Goal: Task Accomplishment & Management: Complete application form

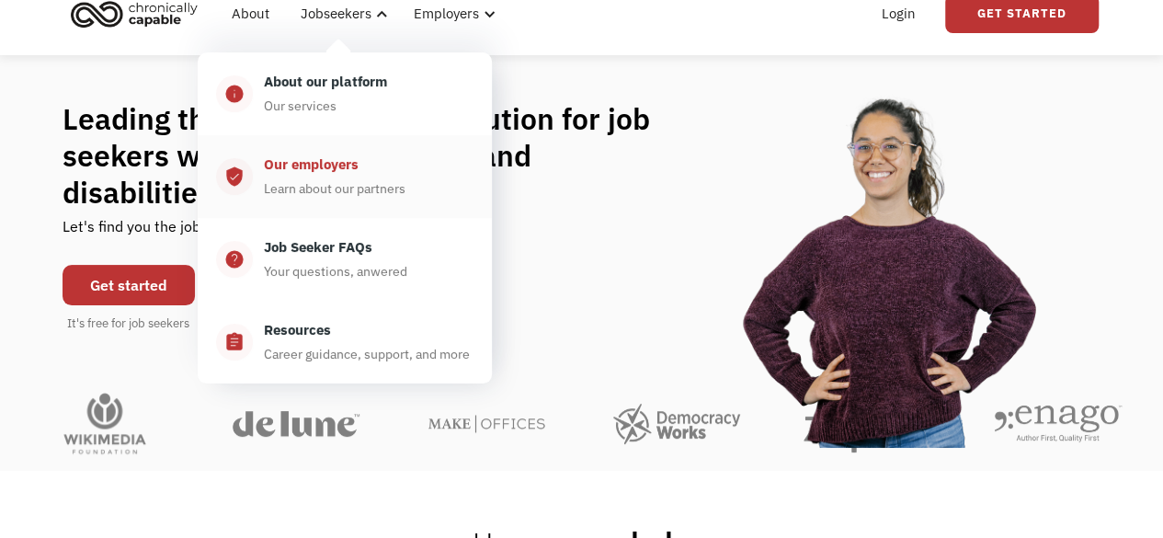
scroll to position [92, 0]
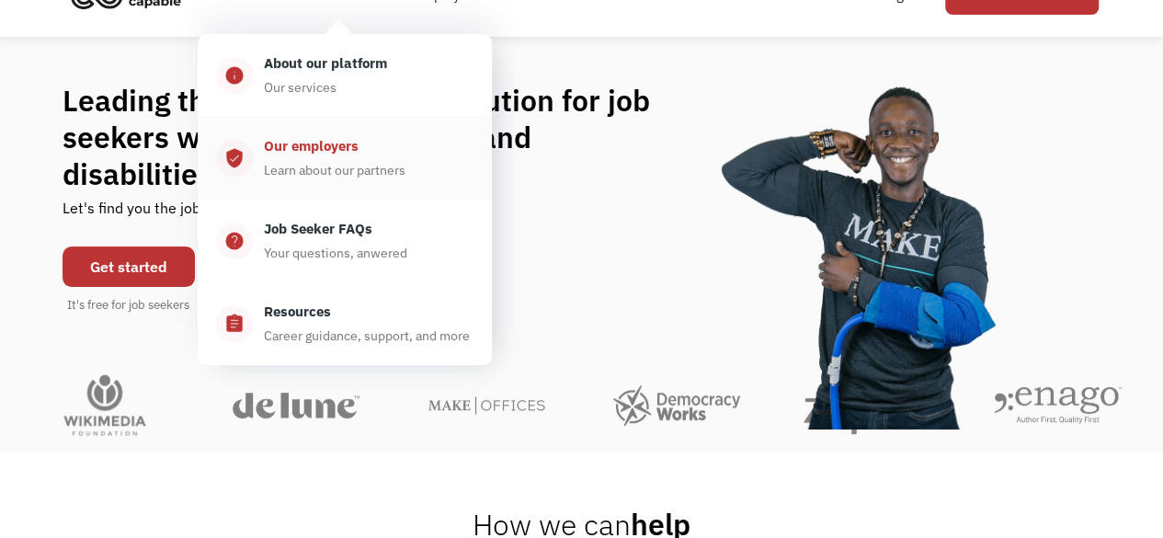
click at [338, 148] on div "Our employers" at bounding box center [311, 146] width 95 height 22
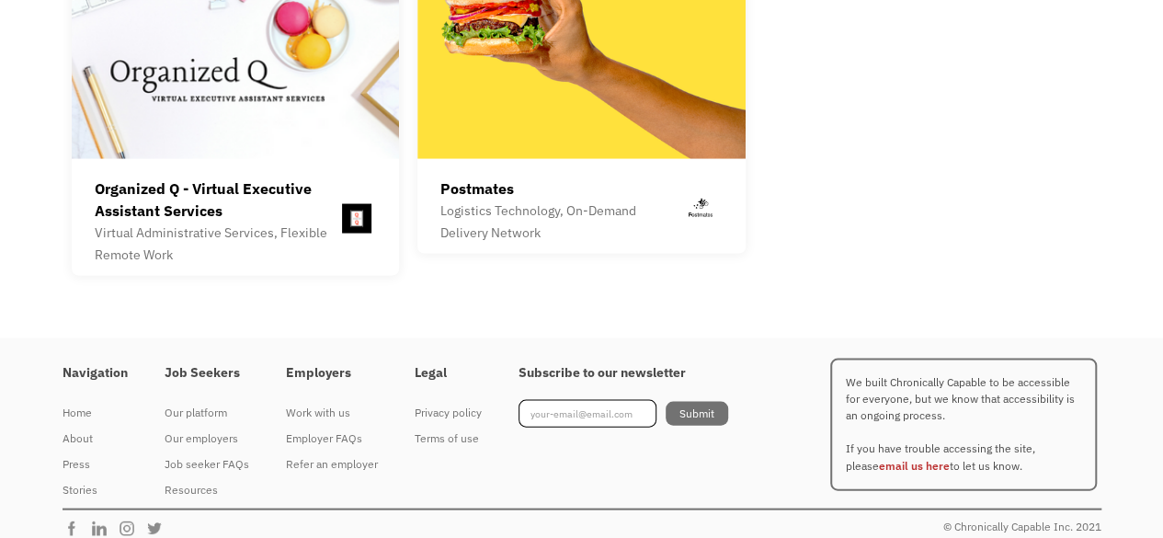
scroll to position [5246, 0]
click at [202, 453] on div "Job seeker FAQs" at bounding box center [207, 464] width 85 height 22
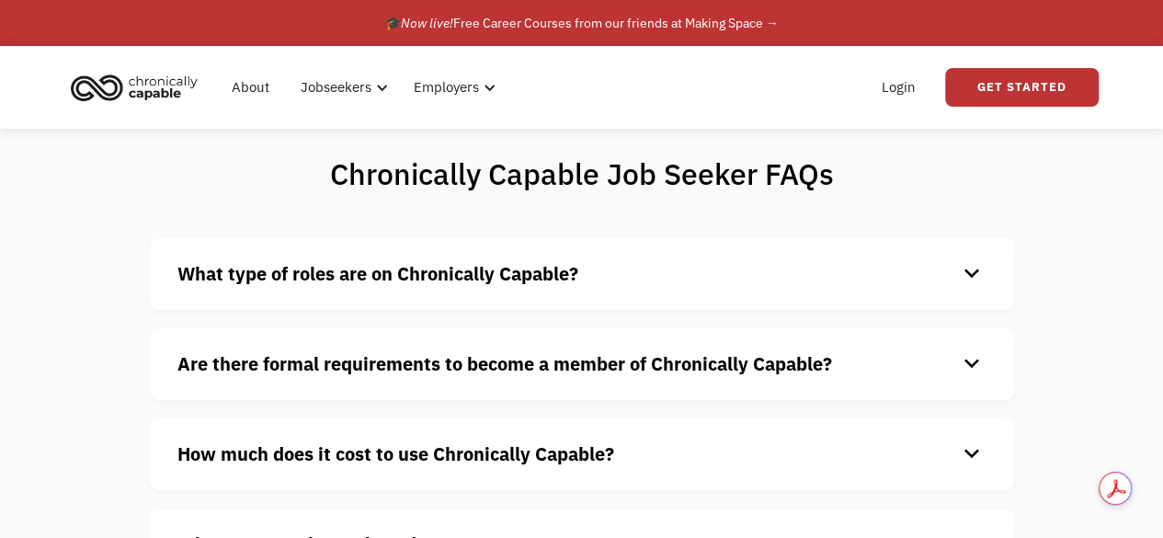
click at [969, 273] on div "keyboard_arrow_down" at bounding box center [971, 274] width 29 height 28
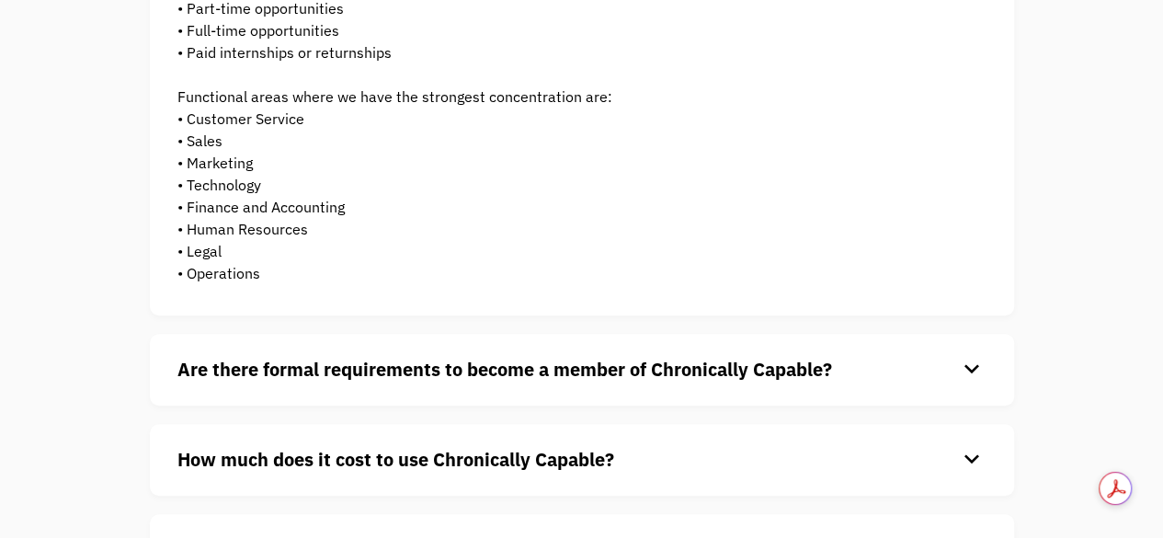
scroll to position [368, 0]
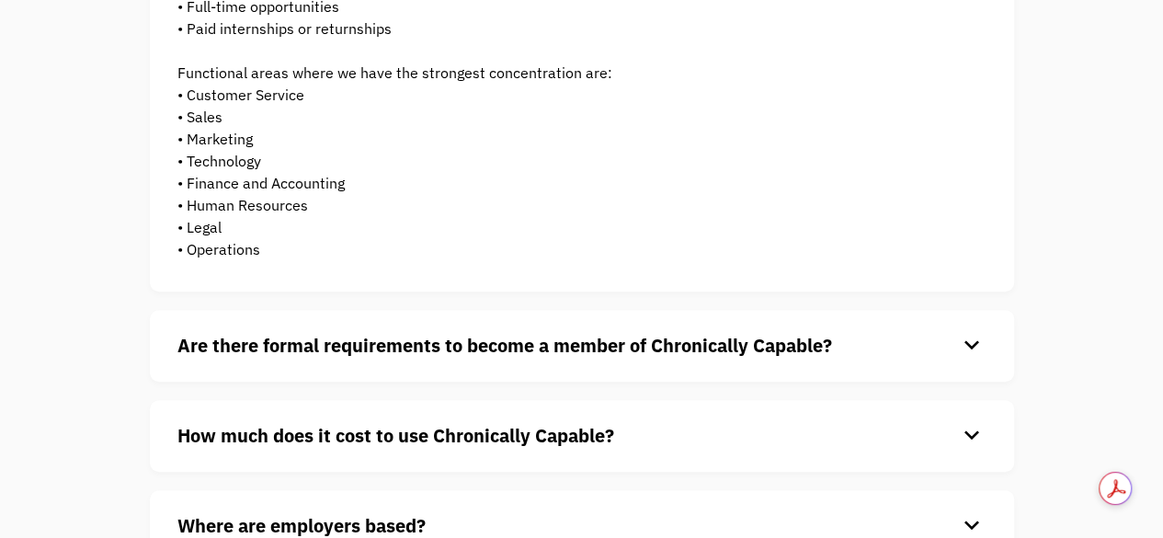
click at [966, 345] on div "keyboard_arrow_down" at bounding box center [971, 346] width 29 height 28
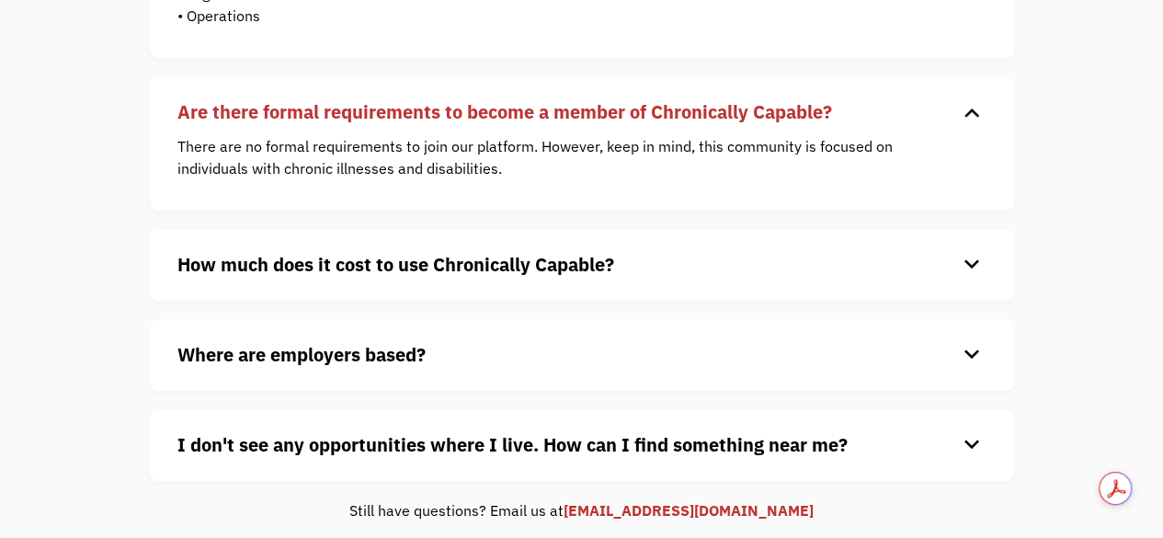
scroll to position [644, 0]
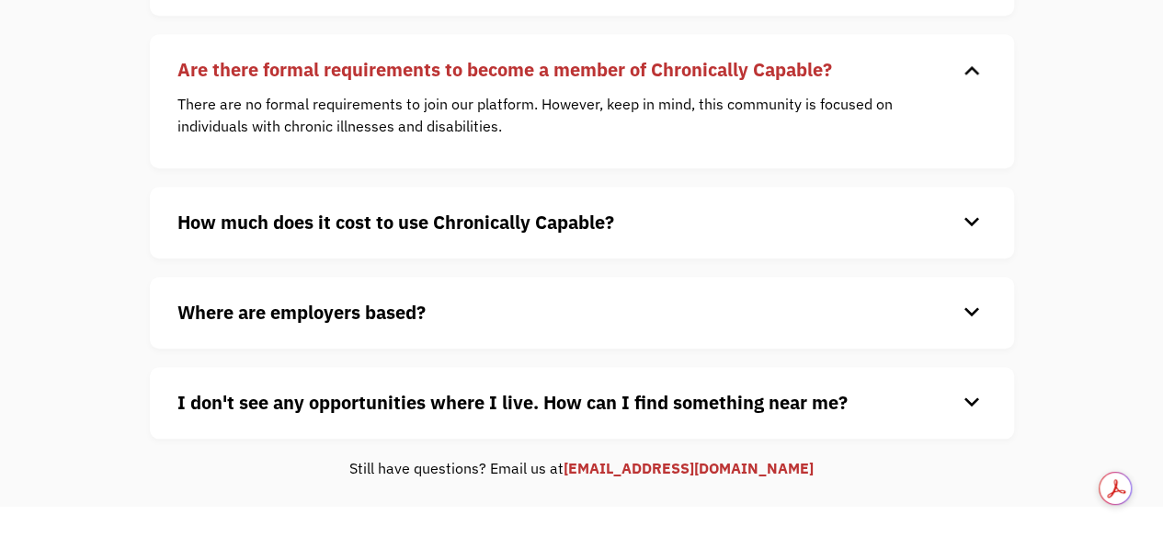
click at [973, 218] on div "keyboard_arrow_down" at bounding box center [971, 223] width 29 height 28
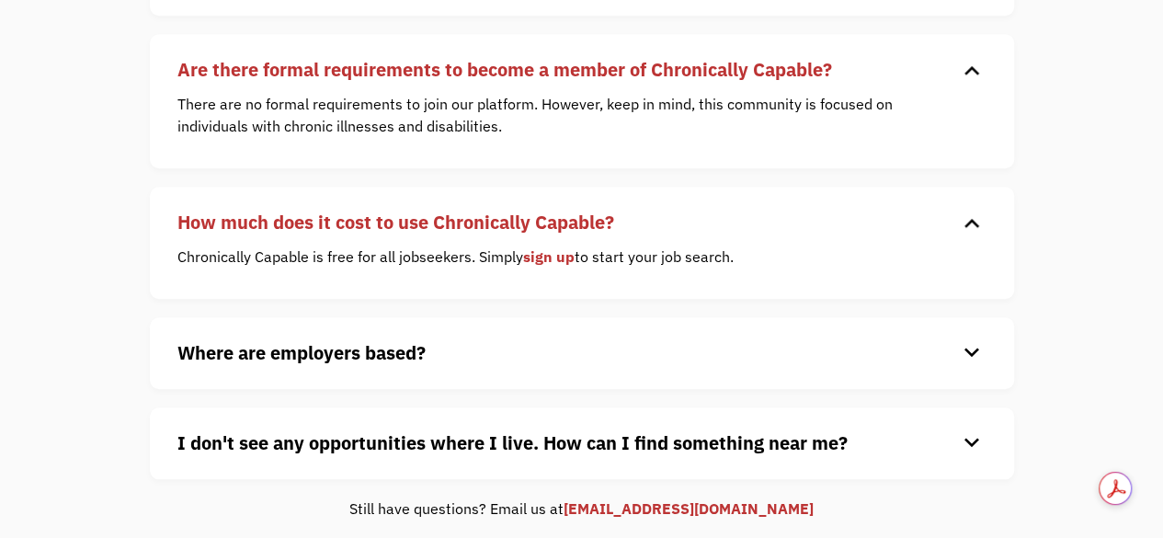
click at [555, 262] on link "sign up" at bounding box center [549, 256] width 52 height 18
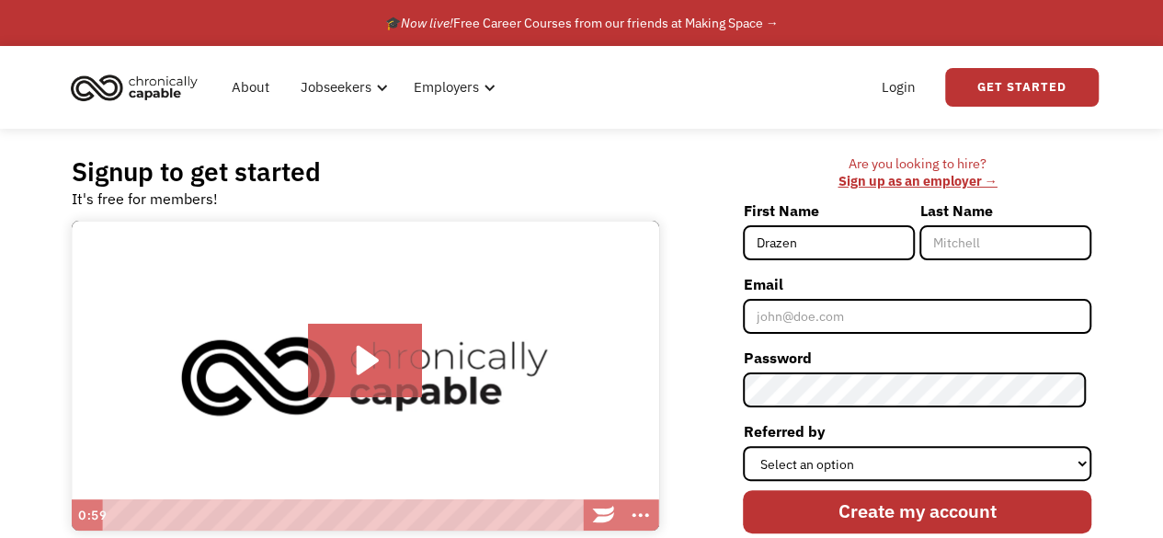
type input "Drazen"
type input "Romcevic"
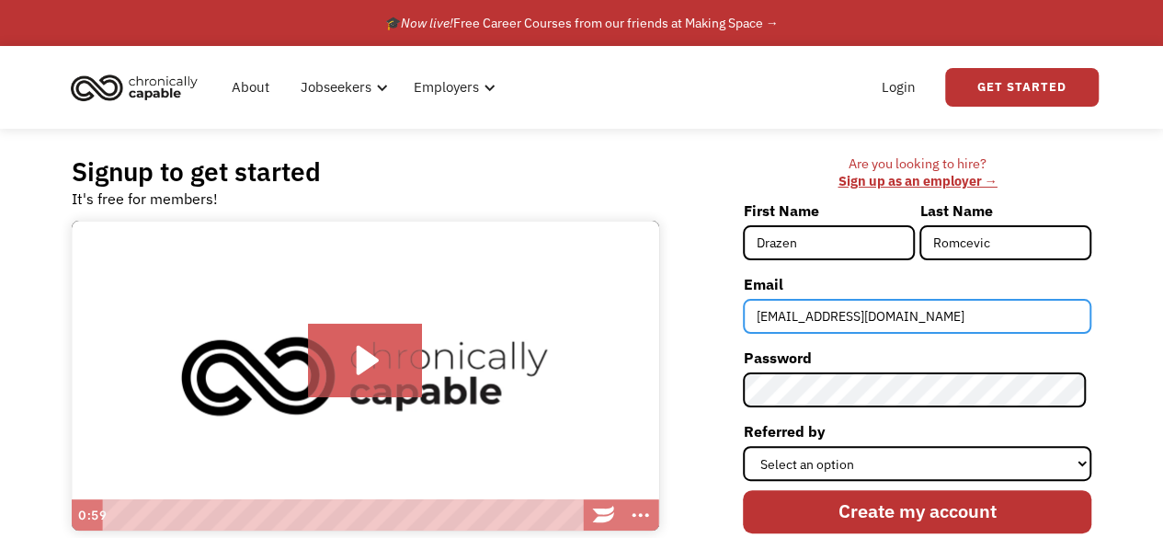
type input "romcevic.drazen@gmail.com"
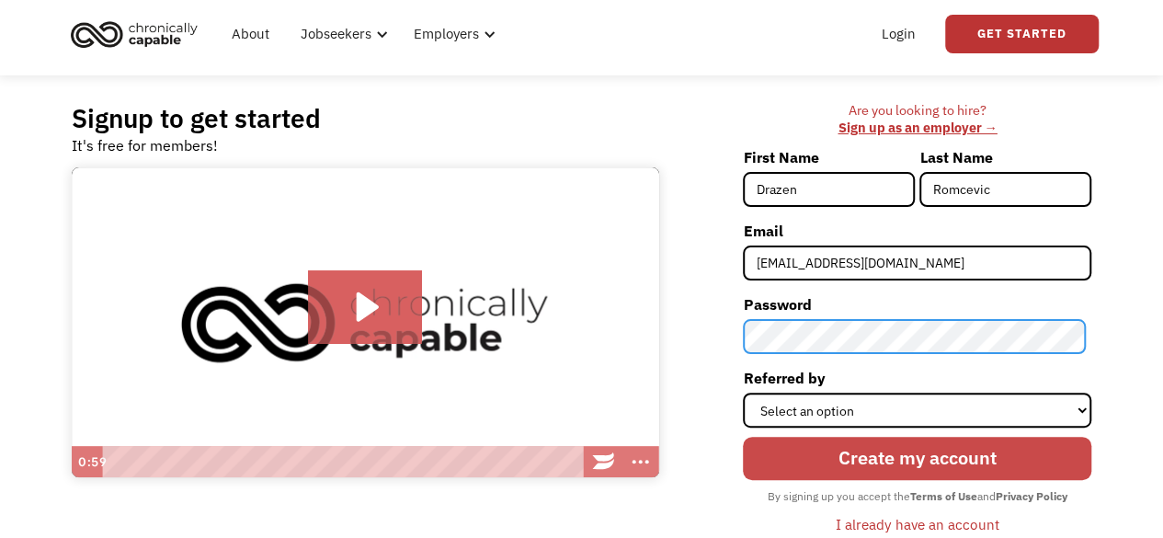
scroll to position [92, 0]
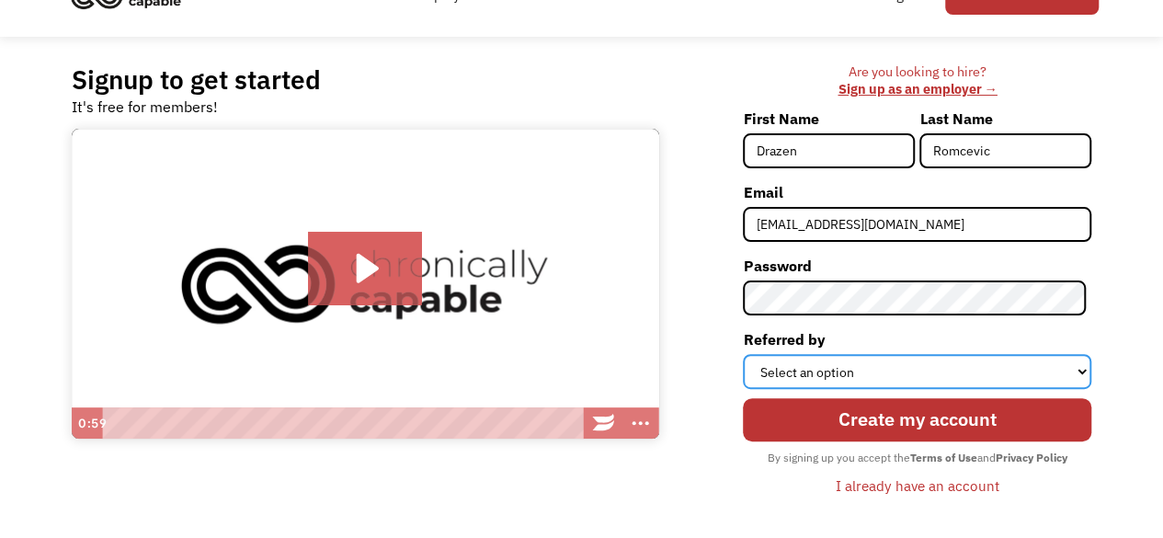
click at [1083, 370] on select "Select an option Instagram Facebook Twitter Search Engine News Article Word of …" at bounding box center [917, 371] width 349 height 35
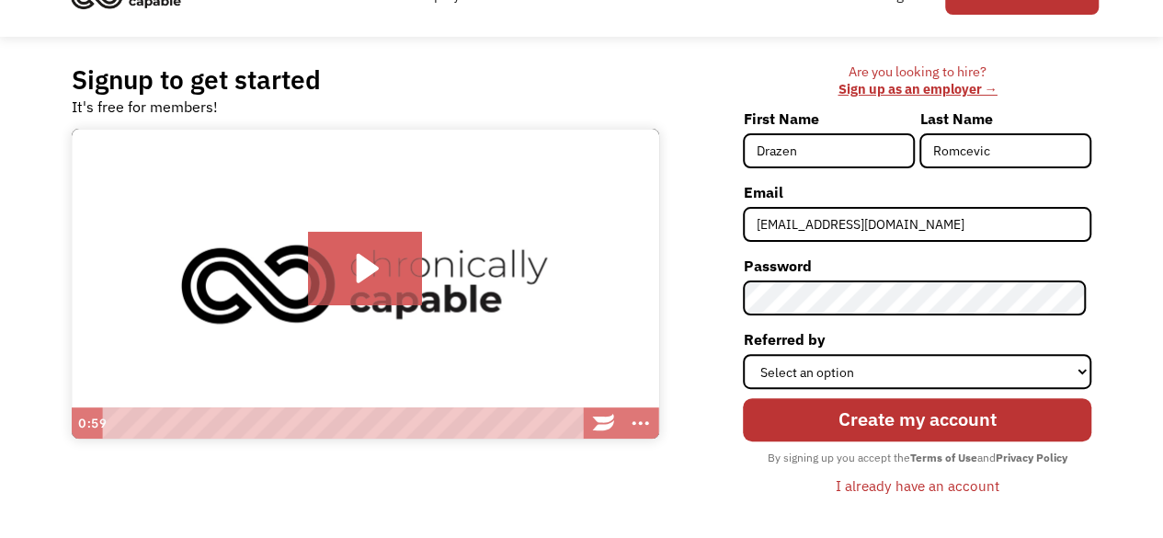
click at [714, 334] on div "Are you looking to hire? ‍ Sign up as an employer → First Name Drazen Last Name…" at bounding box center [885, 288] width 415 height 451
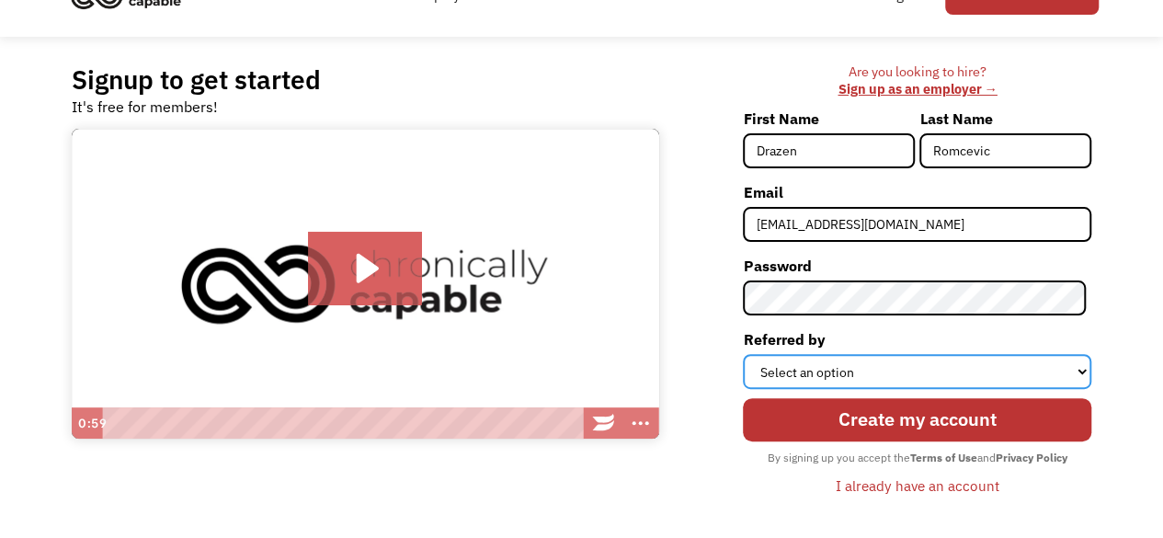
click at [1083, 372] on select "Select an option Instagram Facebook Twitter Search Engine News Article Word of …" at bounding box center [917, 371] width 349 height 35
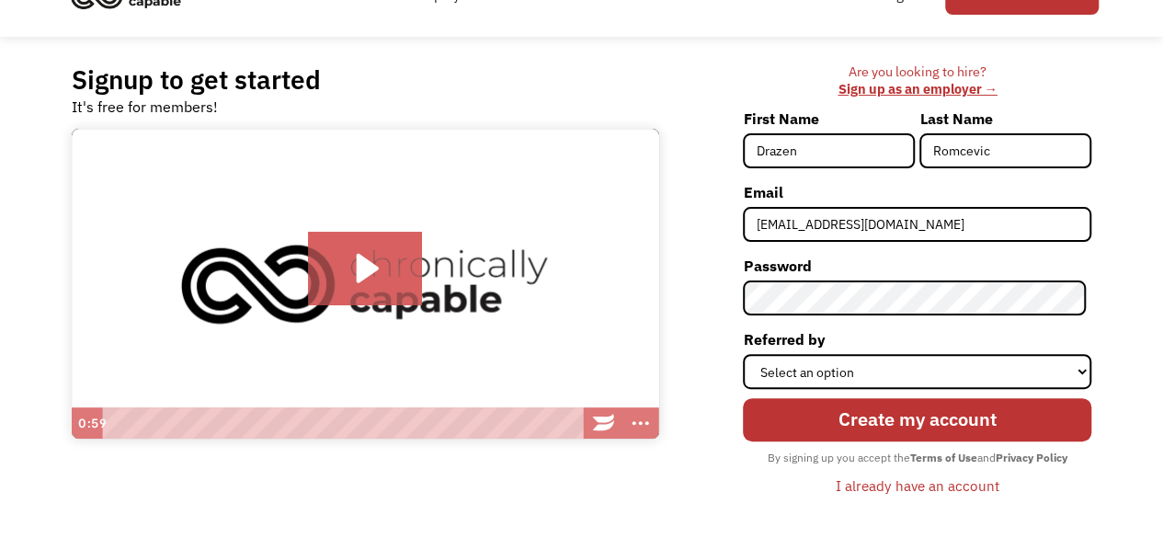
click at [706, 219] on div "Are you looking to hire? ‍ Sign up as an employer → First Name Drazen Last Name…" at bounding box center [885, 288] width 415 height 451
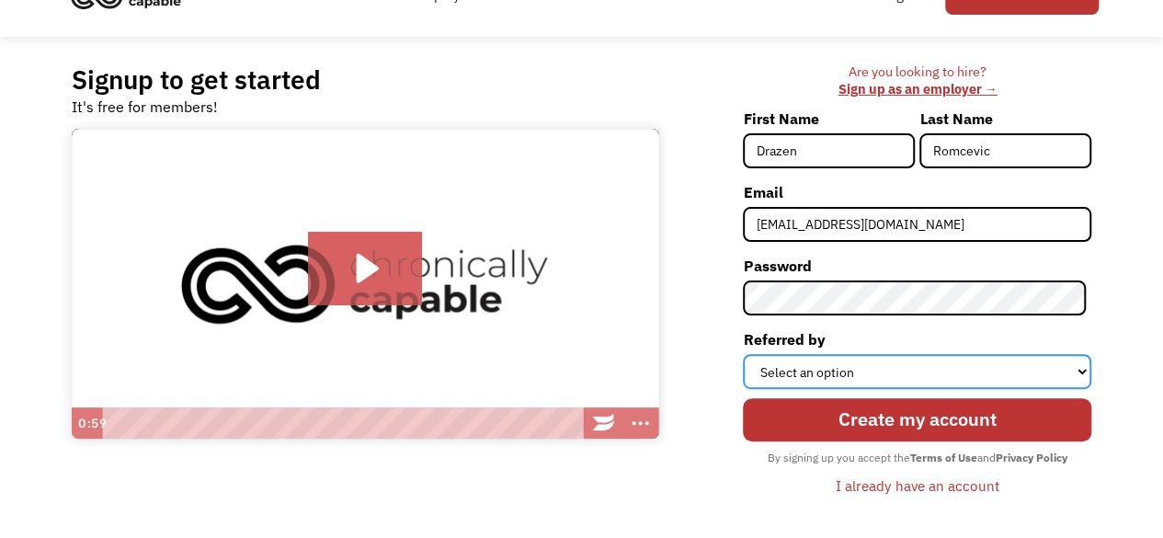
click at [1083, 370] on select "Select an option Instagram Facebook Twitter Search Engine News Article Word of …" at bounding box center [917, 371] width 349 height 35
select select "Facebook"
click at [749, 354] on select "Select an option Instagram Facebook Twitter Search Engine News Article Word of …" at bounding box center [917, 371] width 349 height 35
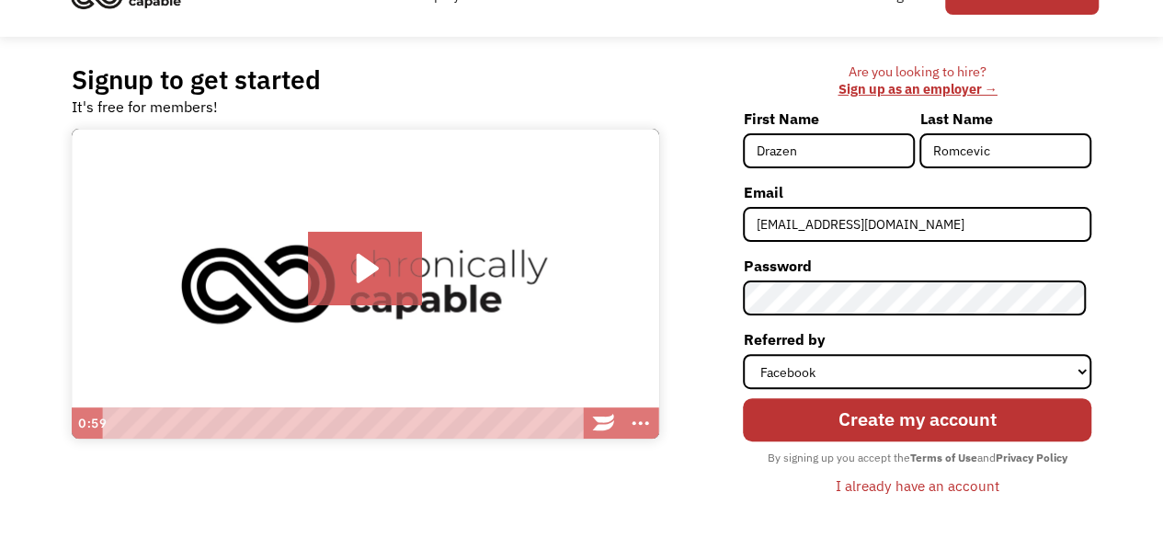
click at [951, 419] on input "Create my account" at bounding box center [917, 419] width 349 height 43
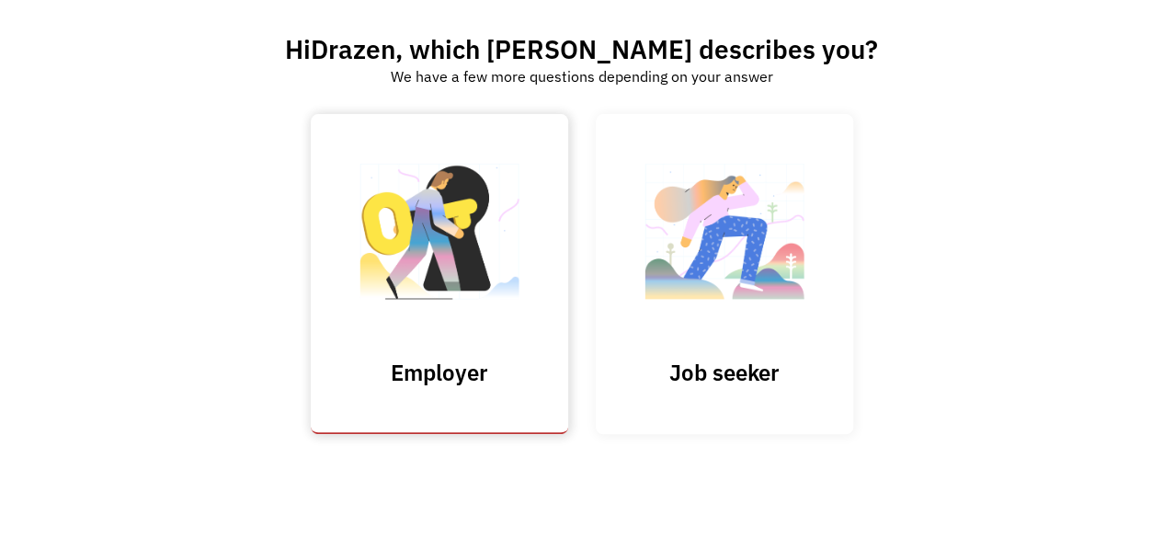
scroll to position [117, 0]
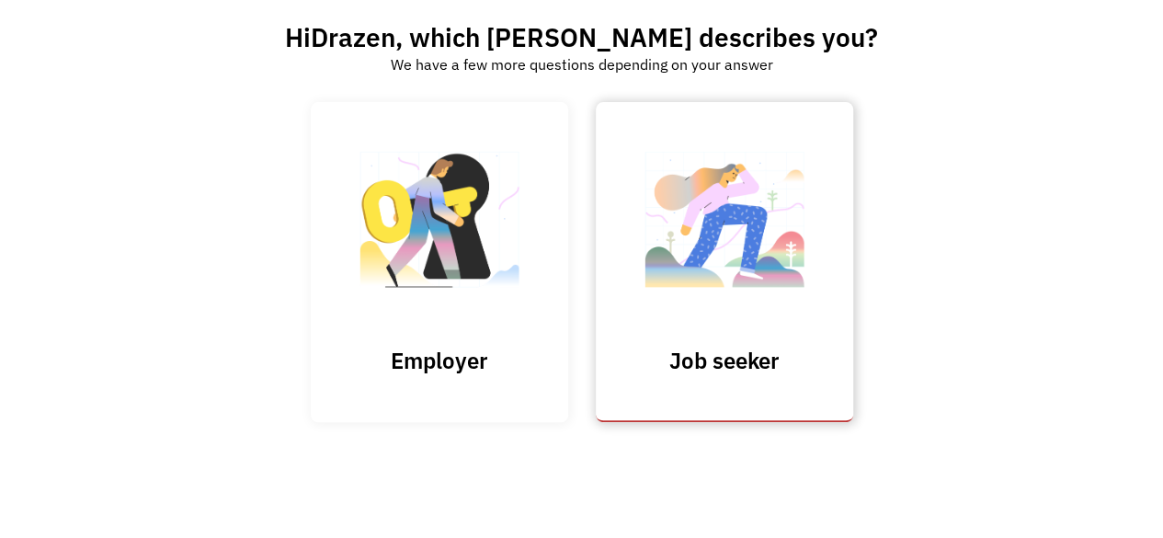
click at [727, 358] on h3 "Job seeker" at bounding box center [725, 361] width 184 height 28
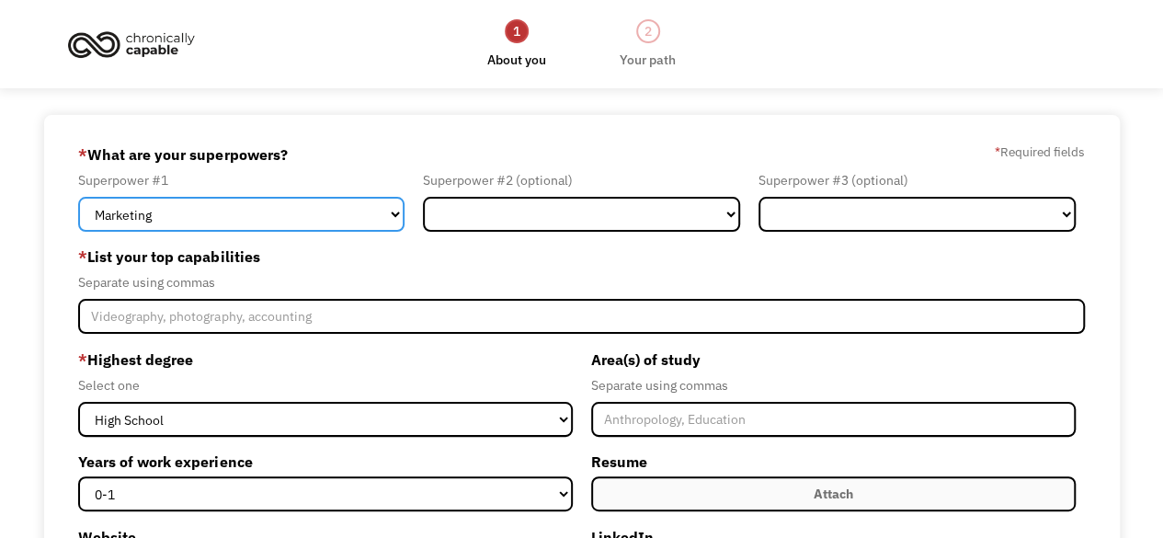
click at [395, 215] on select "Marketing Human Resources Finance Technology Operations Sales Industrial & Manu…" at bounding box center [241, 214] width 327 height 35
select select "Sales"
click at [78, 197] on select "Marketing Human Resources Finance Technology Operations Sales Industrial & Manu…" at bounding box center [241, 214] width 327 height 35
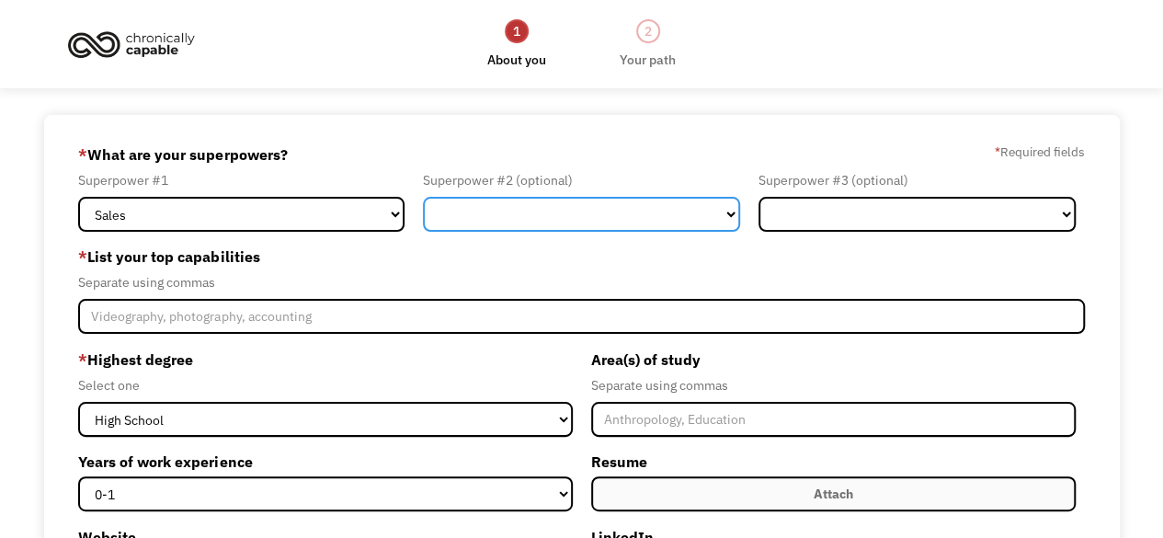
click at [731, 212] on select "Marketing Human Resources Finance Technology Operations Sales Industrial & Manu…" at bounding box center [581, 214] width 317 height 35
select select "Marketing"
click at [423, 197] on select "Marketing Human Resources Finance Technology Operations Sales Industrial & Manu…" at bounding box center [581, 214] width 317 height 35
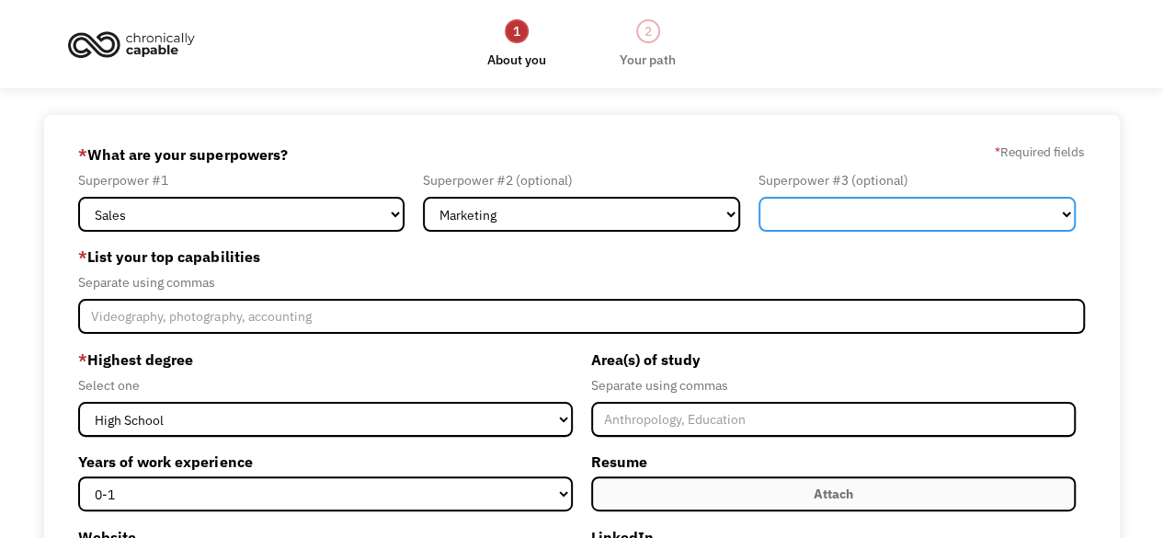
click at [1064, 212] on select "Marketing Human Resources Finance Technology Operations Sales Industrial & Manu…" at bounding box center [917, 214] width 317 height 35
select select "Operations"
click at [759, 197] on select "Marketing Human Resources Finance Technology Operations Sales Industrial & Manu…" at bounding box center [917, 214] width 317 height 35
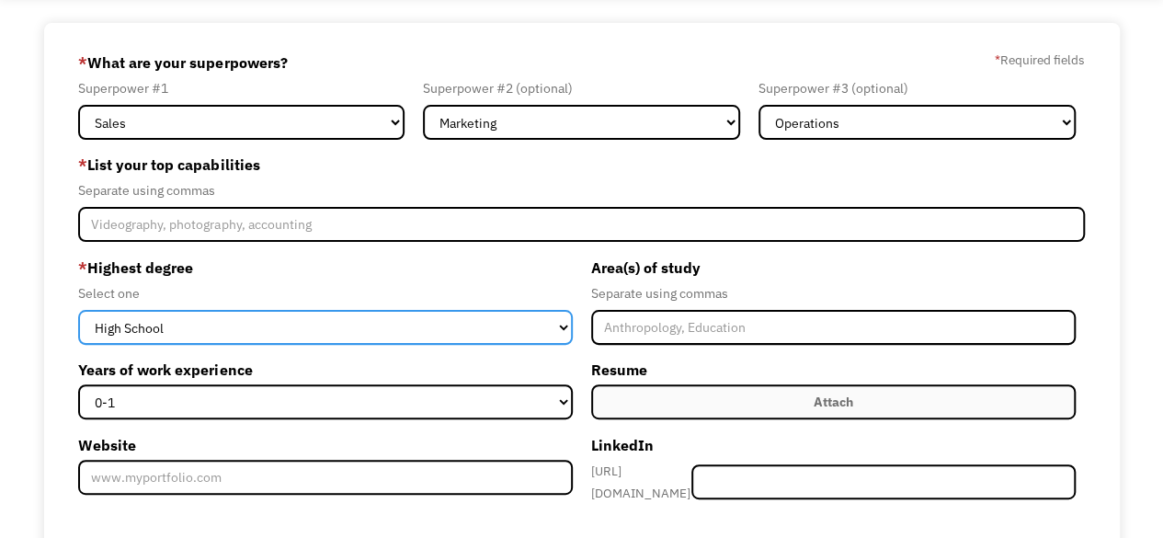
click at [563, 324] on select "High School Associates Bachelors Master's PhD" at bounding box center [325, 327] width 494 height 35
select select "masters"
click at [78, 310] on select "High School Associates Bachelors Master's PhD" at bounding box center [325, 327] width 494 height 35
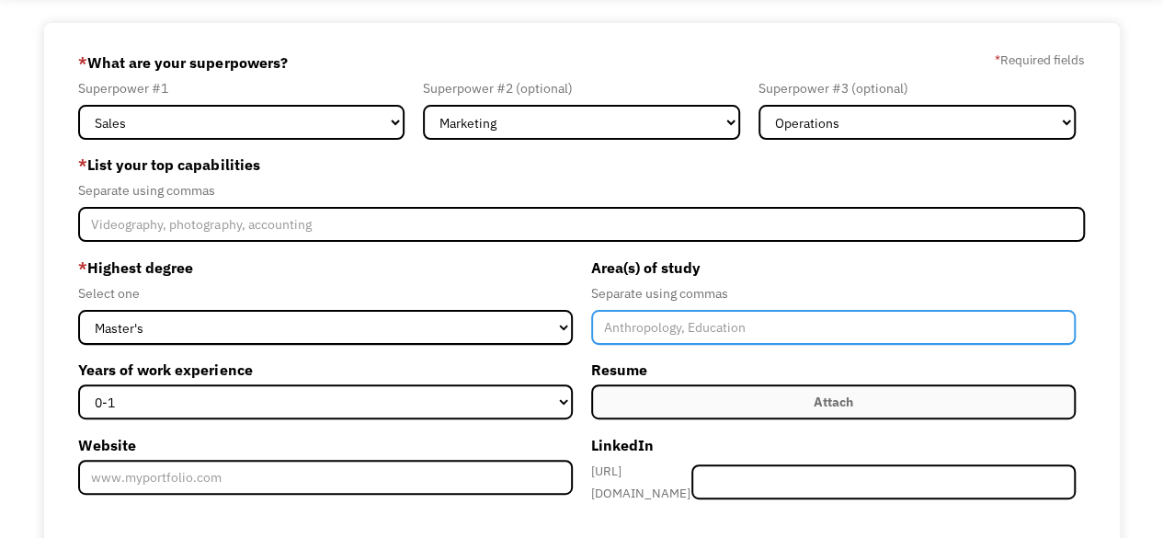
click at [603, 327] on input "Member-Create-Step1" at bounding box center [833, 327] width 485 height 35
type input "Geology, MBA (Master of business administration)"
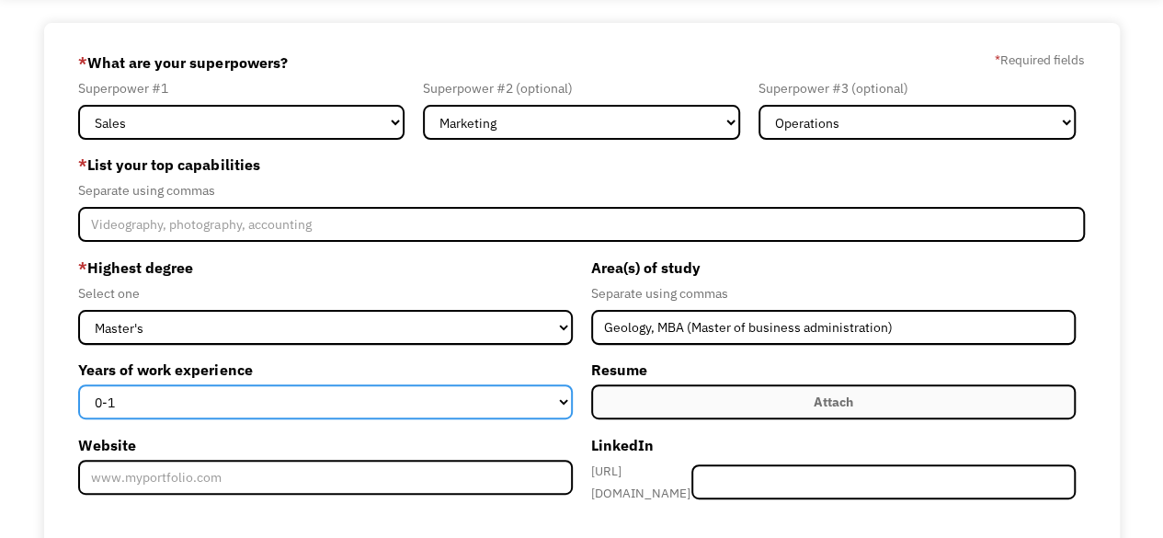
click at [565, 404] on select "0-1 2-4 5-10 11-15 15+" at bounding box center [325, 401] width 494 height 35
select select "15+"
click at [78, 384] on select "0-1 2-4 5-10 11-15 15+" at bounding box center [325, 401] width 494 height 35
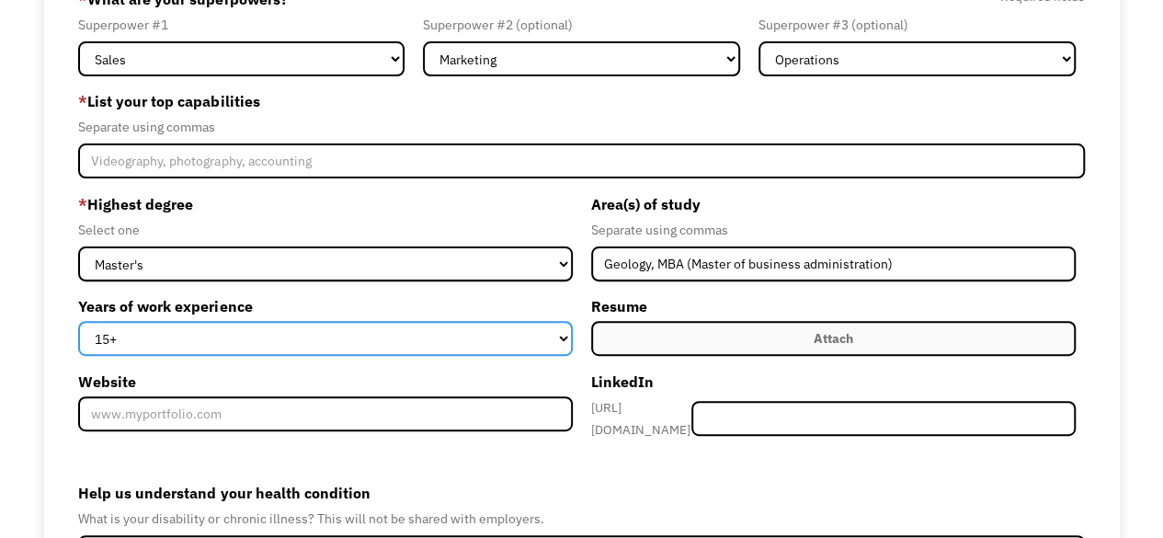
scroll to position [184, 0]
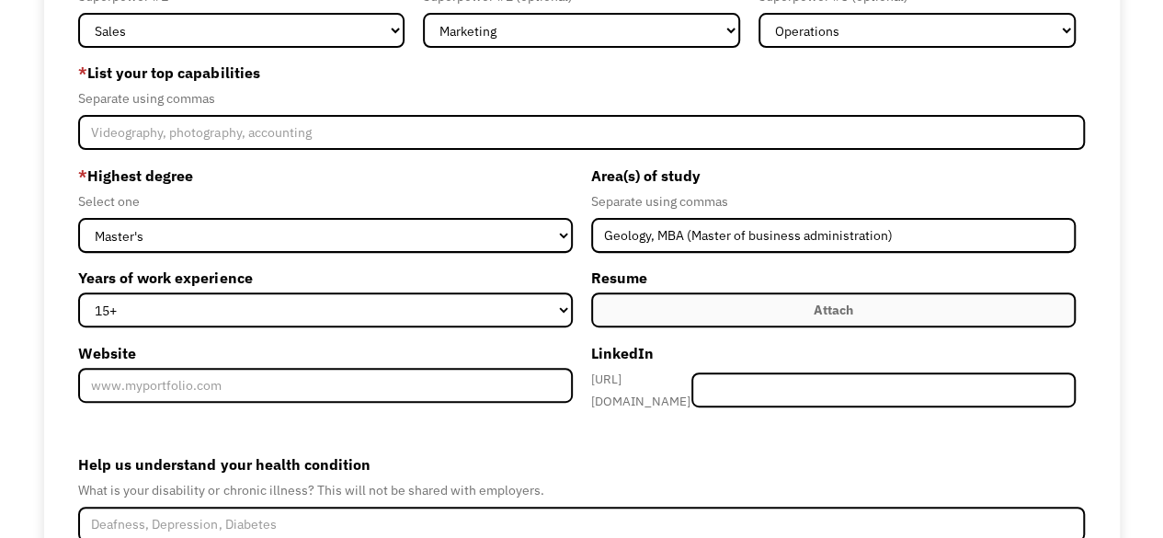
click at [828, 310] on div "Attach" at bounding box center [834, 310] width 40 height 22
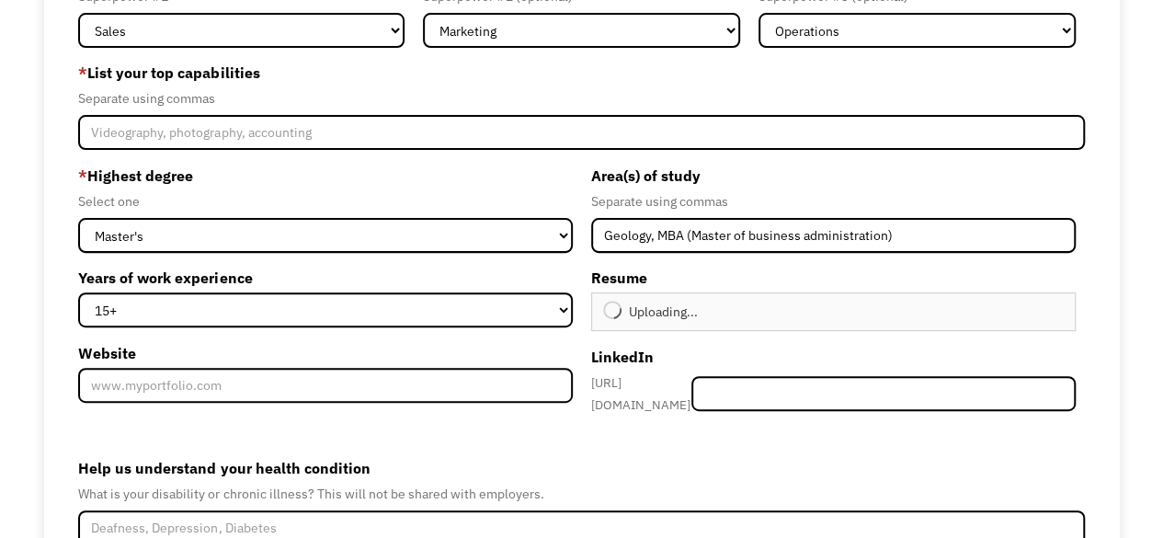
type input "Continue"
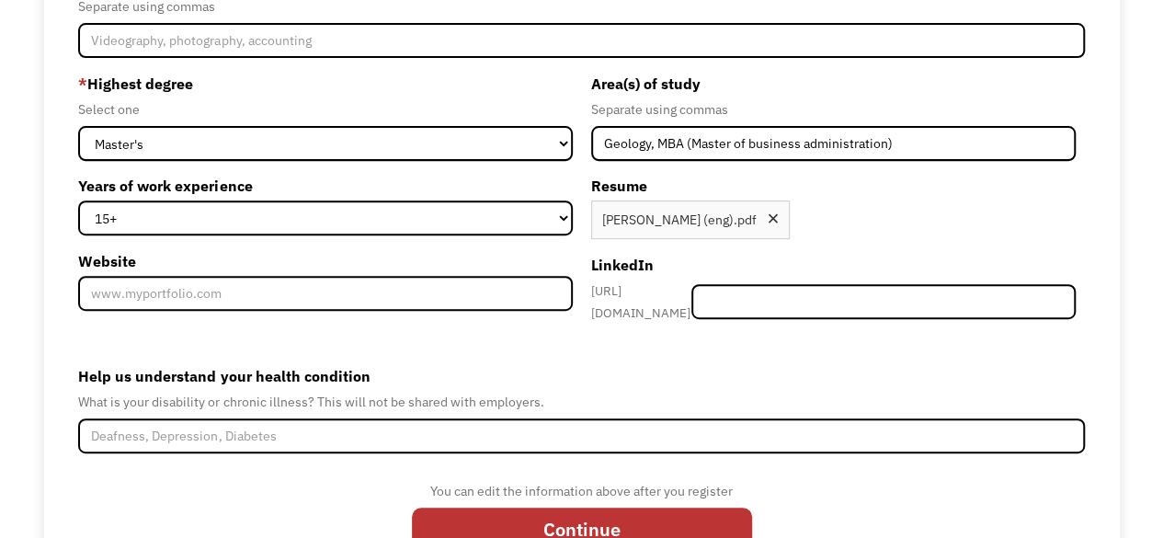
scroll to position [340, 0]
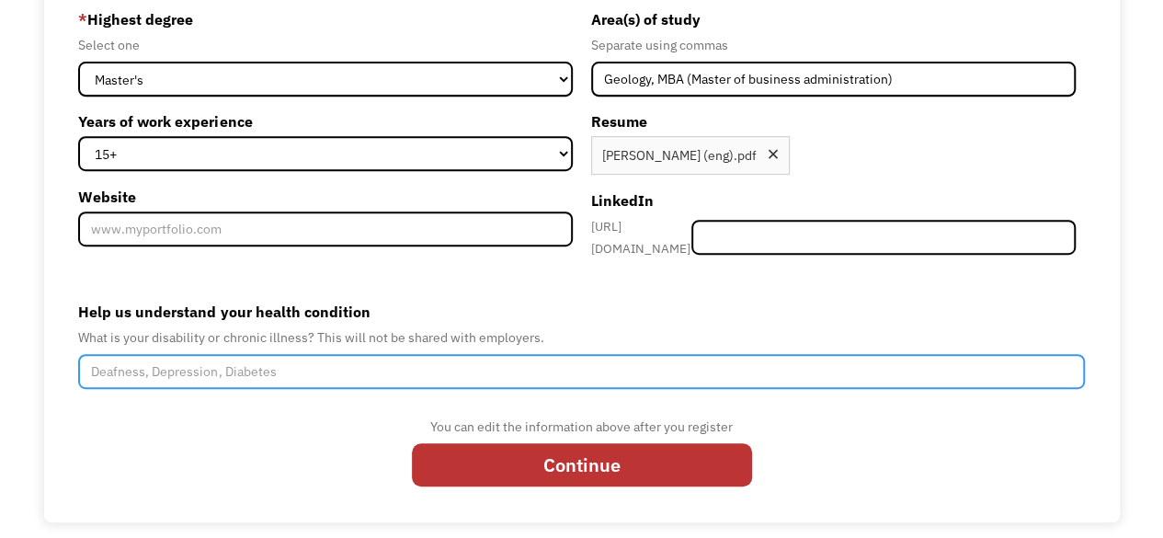
click at [93, 361] on input "Help us understand your health condition" at bounding box center [581, 371] width 1006 height 35
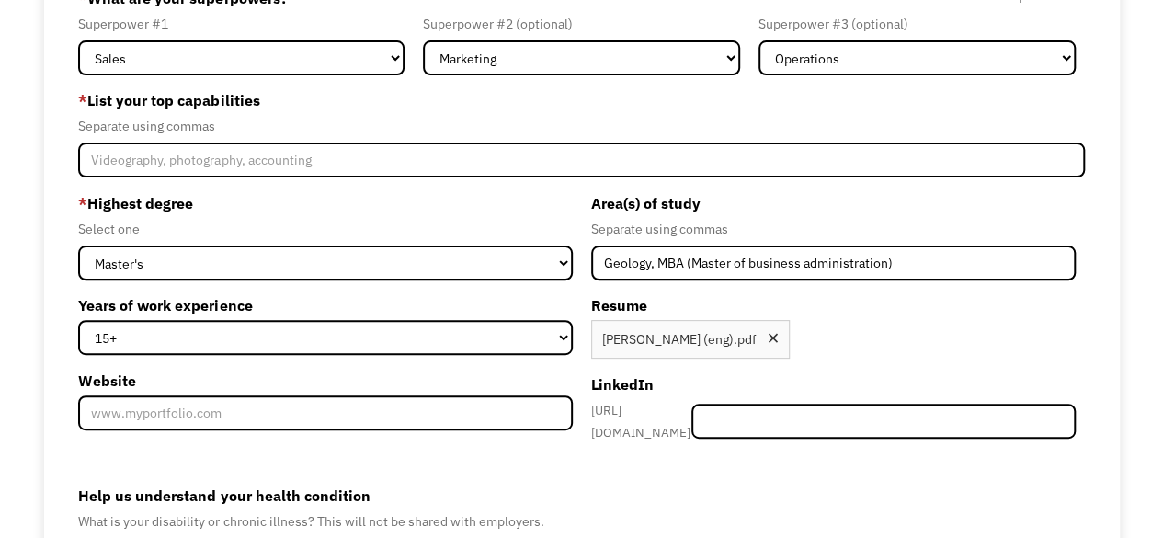
scroll to position [64, 0]
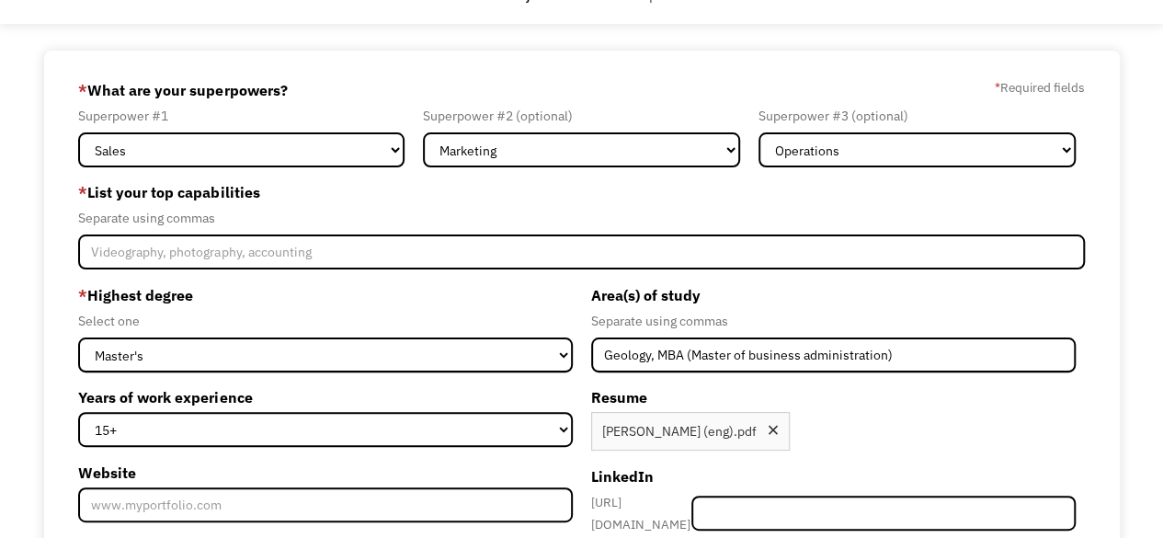
type input "Chronic fatigue syndrom (ME/CFS)"
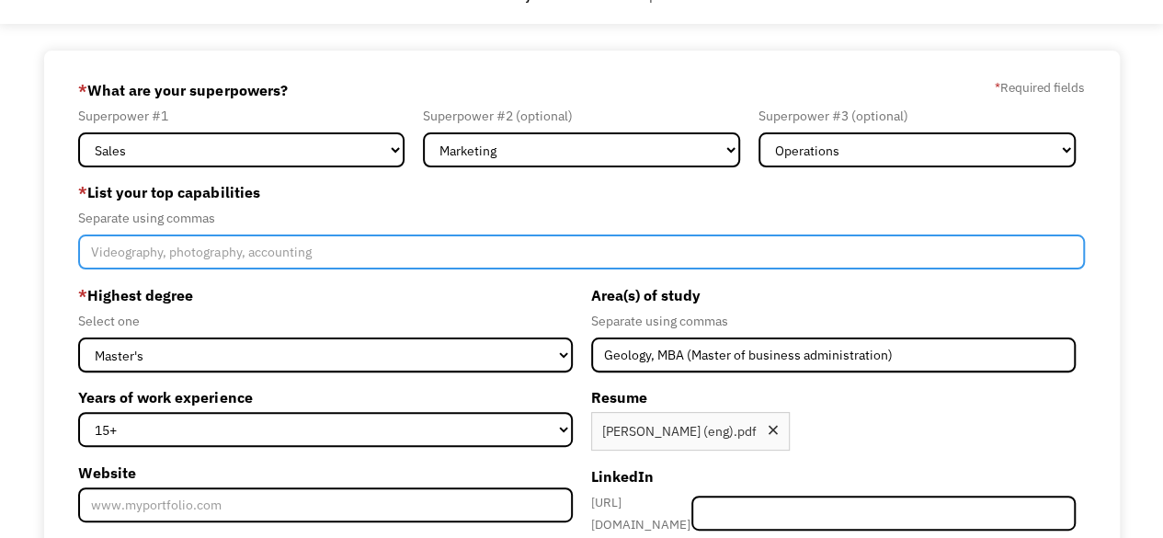
click at [94, 253] on input "Member-Create-Step1" at bounding box center [581, 252] width 1006 height 35
click at [421, 250] on input "Sales, Marketing, Brand Management, Analyses in Sales, Cordial with people" at bounding box center [581, 252] width 1006 height 35
click at [567, 253] on input "Sales, Marketing, Brand Management, Analyses in Sales, Highly cordial with peop…" at bounding box center [581, 252] width 1006 height 35
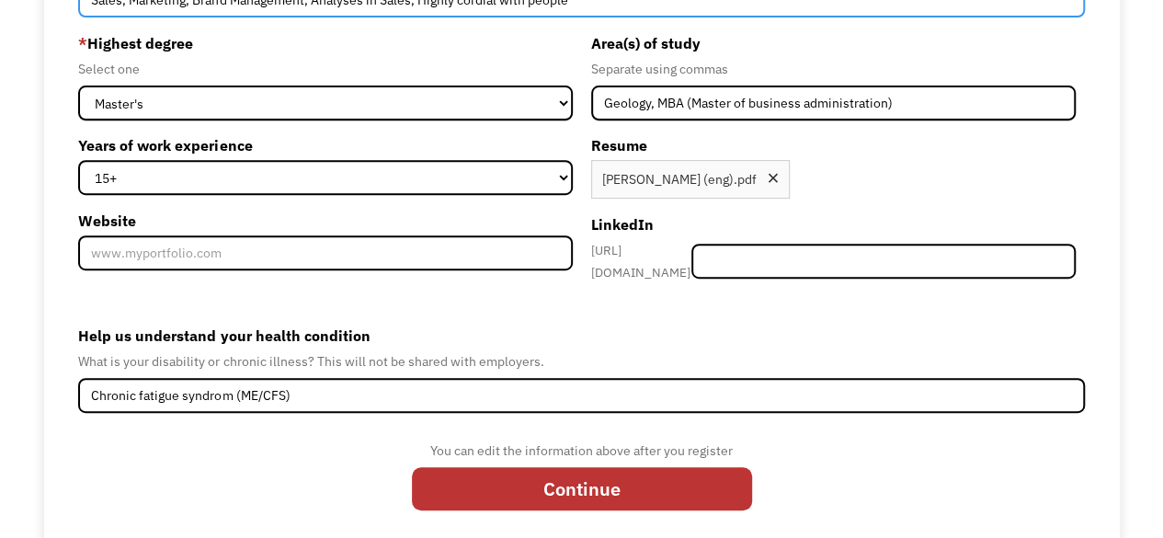
scroll to position [340, 0]
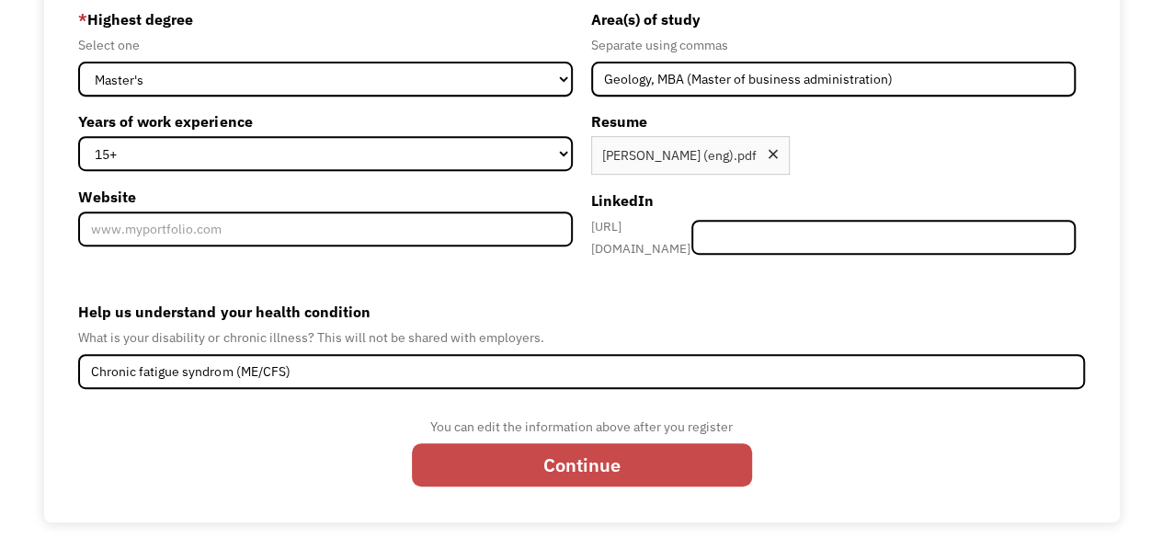
type input "Sales, Marketing, Brand Management, Analyses in Sales, Highly cordial with peop…"
click at [589, 455] on input "Continue" at bounding box center [582, 464] width 340 height 43
type input "Please wait..."
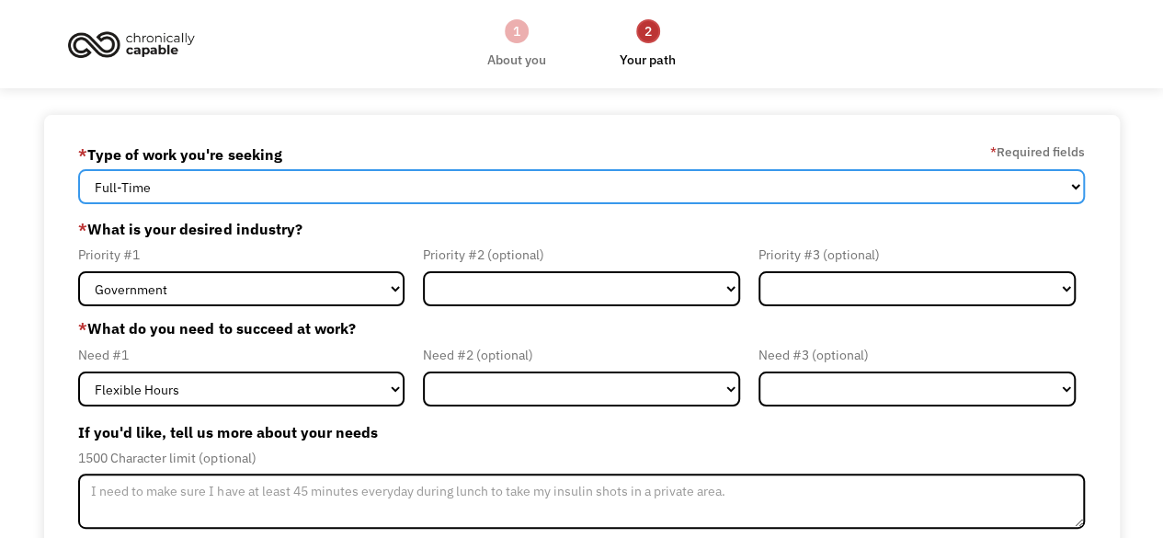
click at [1075, 184] on select "Full-Time Part-Time Both Full-Time and Part-Time" at bounding box center [581, 186] width 1006 height 35
select select "part-time"
click at [78, 169] on select "Full-Time Part-Time Both Full-Time and Part-Time" at bounding box center [581, 186] width 1006 height 35
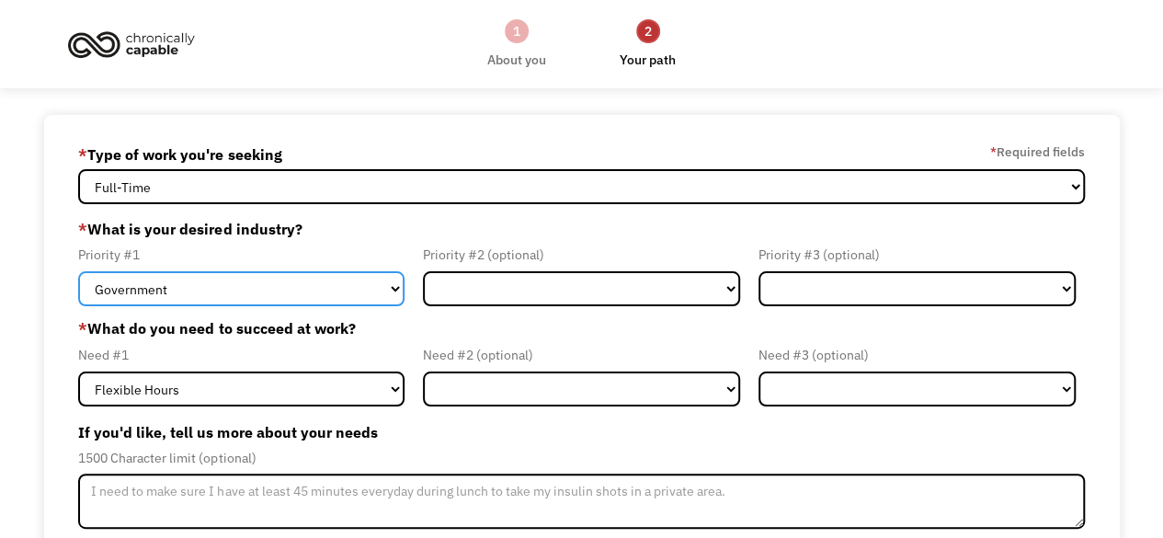
click at [393, 292] on select "Government Finance & Insurance Health & Social Care Tech & Engineering Creative…" at bounding box center [241, 288] width 327 height 35
select select "Finance & Insurance"
click at [78, 271] on select "Government Finance & Insurance Health & Social Care Tech & Engineering Creative…" at bounding box center [241, 288] width 327 height 35
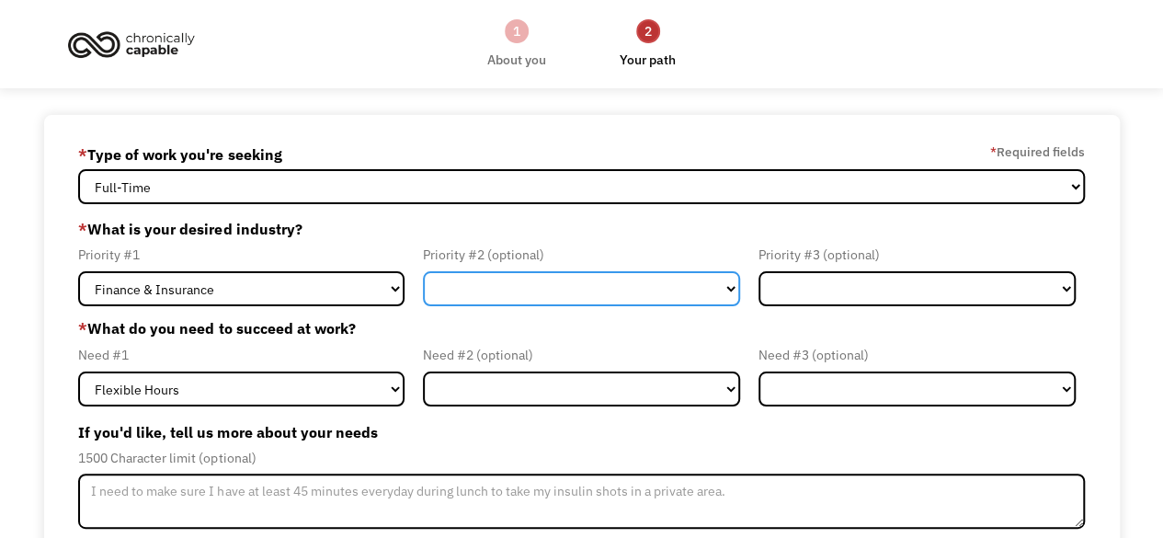
click at [732, 290] on select "Government Finance & Insurance Health & Social Care Tech & Engineering Creative…" at bounding box center [581, 288] width 317 height 35
select select "Administrative"
click at [423, 271] on select "Government Finance & Insurance Health & Social Care Tech & Engineering Creative…" at bounding box center [581, 288] width 317 height 35
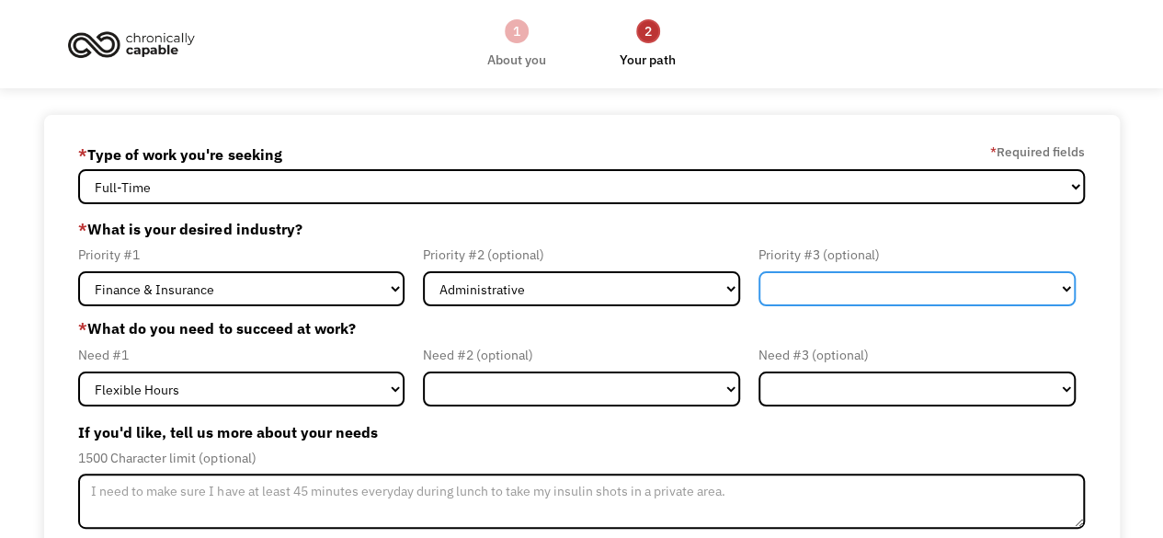
click at [1065, 289] on select "Government Finance & Insurance Health & Social Care Tech & Engineering Creative…" at bounding box center [917, 288] width 317 height 35
click at [759, 271] on select "Government Finance & Insurance Health & Social Care Tech & Engineering Creative…" at bounding box center [917, 288] width 317 height 35
click at [1062, 288] on select "Government Finance & Insurance Health & Social Care Tech & Engineering Creative…" at bounding box center [917, 288] width 317 height 35
select select "Other"
click at [759, 271] on select "Government Finance & Insurance Health & Social Care Tech & Engineering Creative…" at bounding box center [917, 288] width 317 height 35
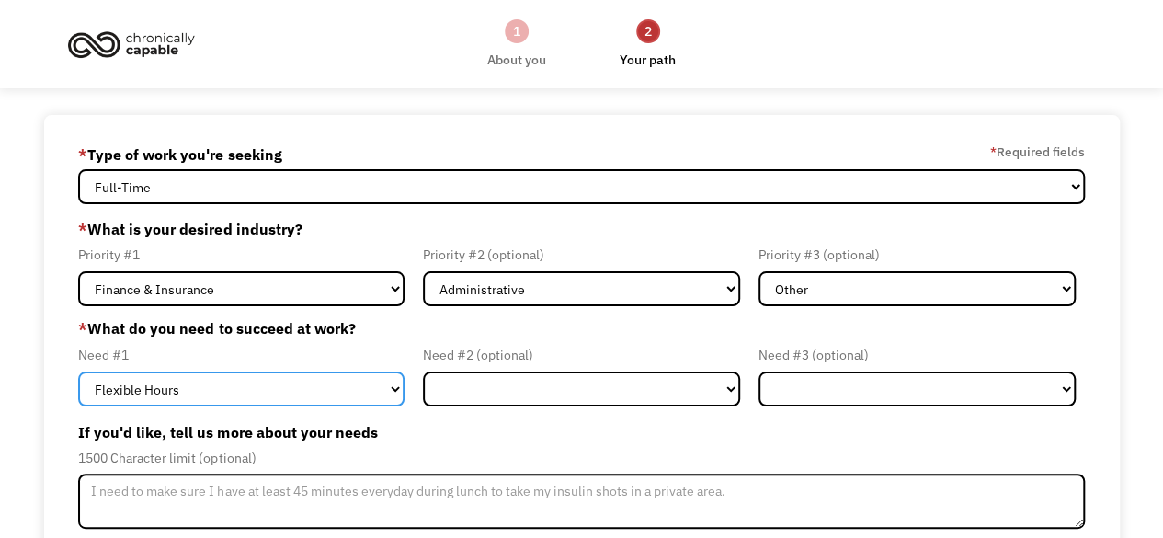
click at [394, 385] on select "Flexible Hours Remote Work Service Animal On-site Accommodations Visual Support…" at bounding box center [241, 389] width 327 height 35
select select "Remote Work"
click at [78, 372] on select "Flexible Hours Remote Work Service Animal On-site Accommodations Visual Support…" at bounding box center [241, 389] width 327 height 35
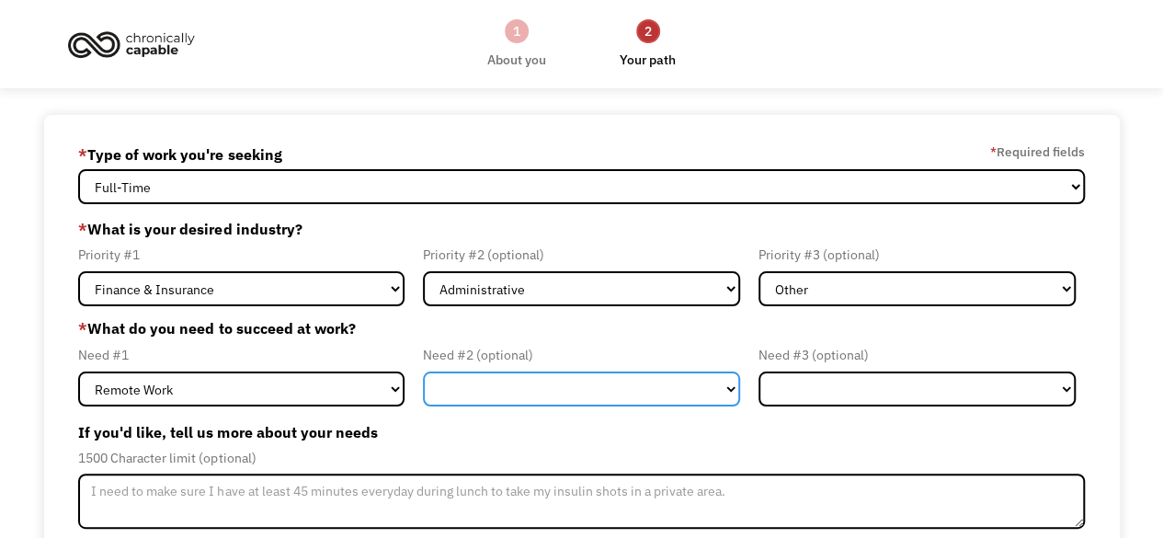
click at [733, 387] on select "Flexible Hours Remote Work Service Animal On-site Accommodations Visual Support…" at bounding box center [581, 389] width 317 height 35
select select "Flexible Hours"
click at [423, 372] on select "Flexible Hours Remote Work Service Animal On-site Accommodations Visual Support…" at bounding box center [581, 389] width 317 height 35
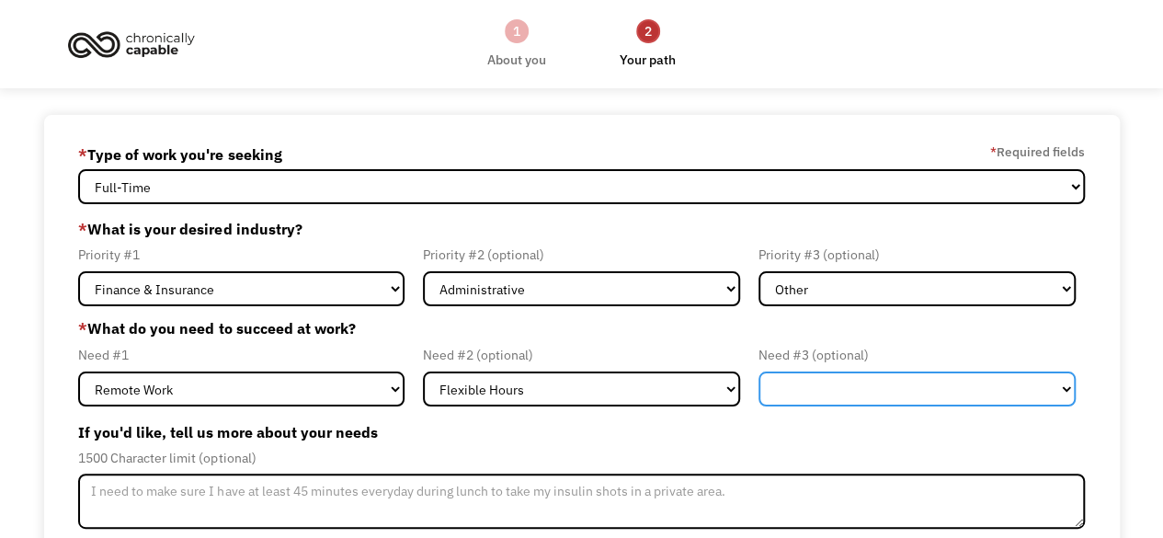
click at [1066, 385] on select "Flexible Hours Remote Work Service Animal On-site Accommodations Visual Support…" at bounding box center [917, 389] width 317 height 35
click at [847, 372] on select "Flexible Hours Remote Work Service Animal On-site Accommodations Visual Support…" at bounding box center [917, 389] width 317 height 35
click at [1062, 387] on select "Flexible Hours Remote Work Service Animal On-site Accommodations Visual Support…" at bounding box center [917, 389] width 317 height 35
select select "Other"
click at [759, 372] on select "Flexible Hours Remote Work Service Animal On-site Accommodations Visual Support…" at bounding box center [917, 389] width 317 height 35
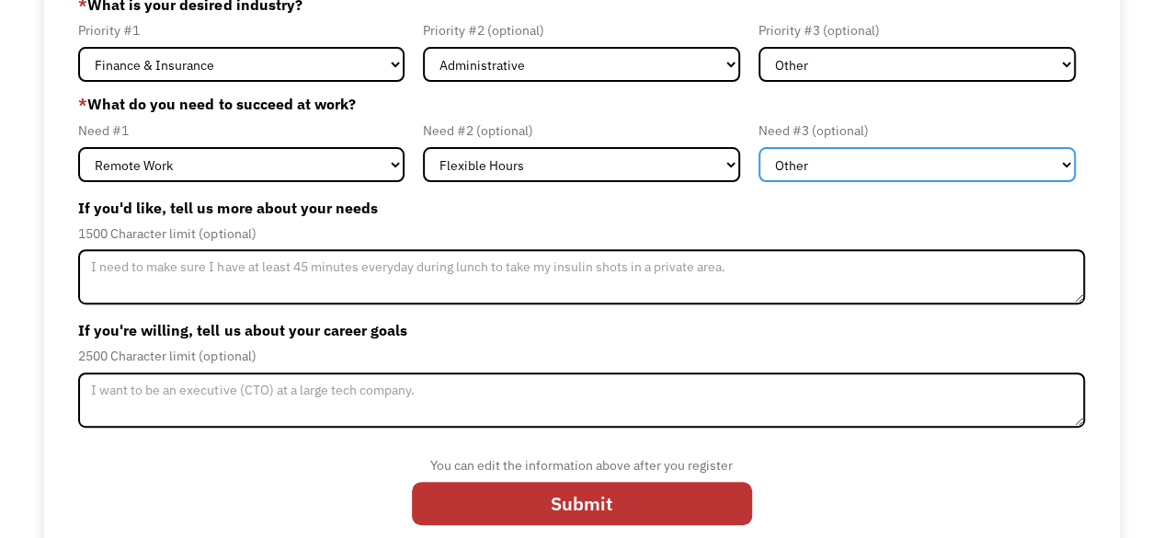
scroll to position [246, 0]
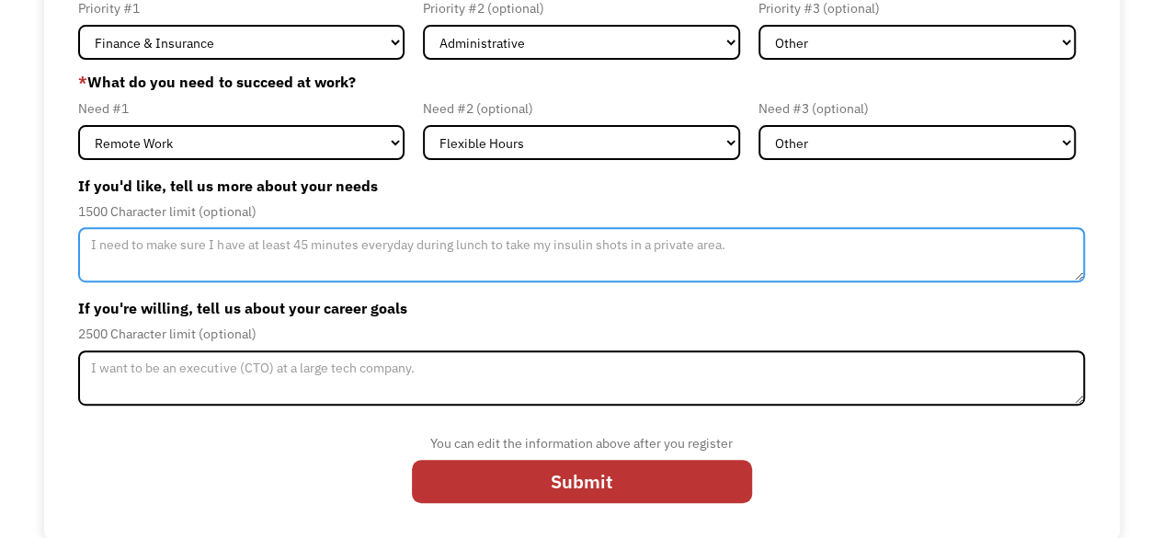
click at [96, 249] on textarea "Member-Update-Form-Step2" at bounding box center [581, 254] width 1006 height 55
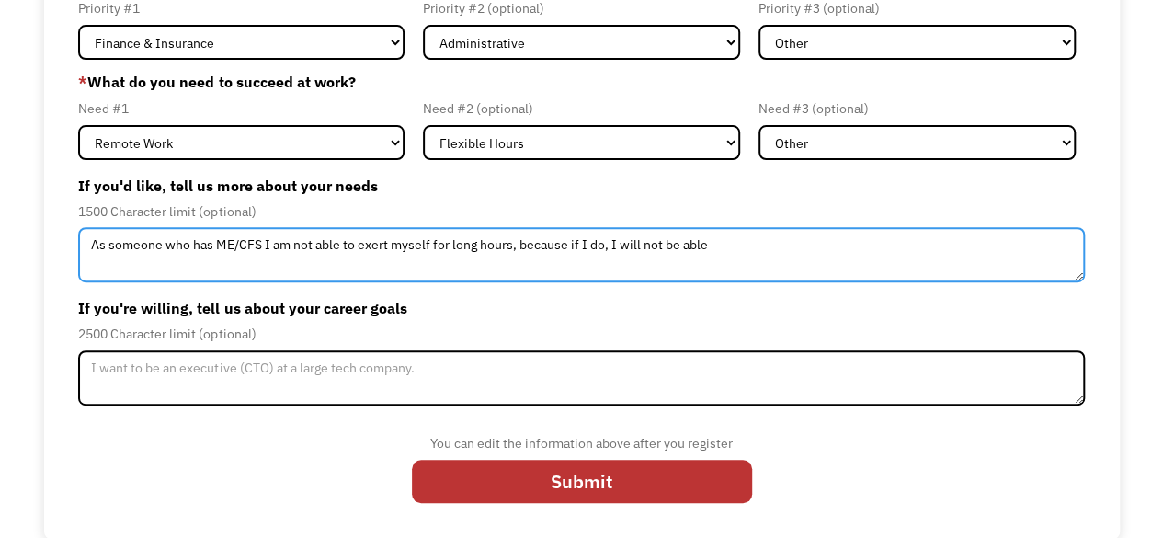
drag, startPoint x: 521, startPoint y: 244, endPoint x: 716, endPoint y: 245, distance: 195.0
click at [716, 245] on textarea "As someone who has ME/CFS I am not able to exert myself for long hours, because…" at bounding box center [581, 254] width 1006 height 55
click at [260, 244] on textarea "As someone who has ME/CFS I am not able to exert myself for long hours," at bounding box center [581, 254] width 1006 height 55
click at [532, 241] on textarea "As someone who has ME/CFS, I am not able to exert myself for long hours," at bounding box center [581, 254] width 1006 height 55
drag, startPoint x: 520, startPoint y: 247, endPoint x: 719, endPoint y: 251, distance: 199.6
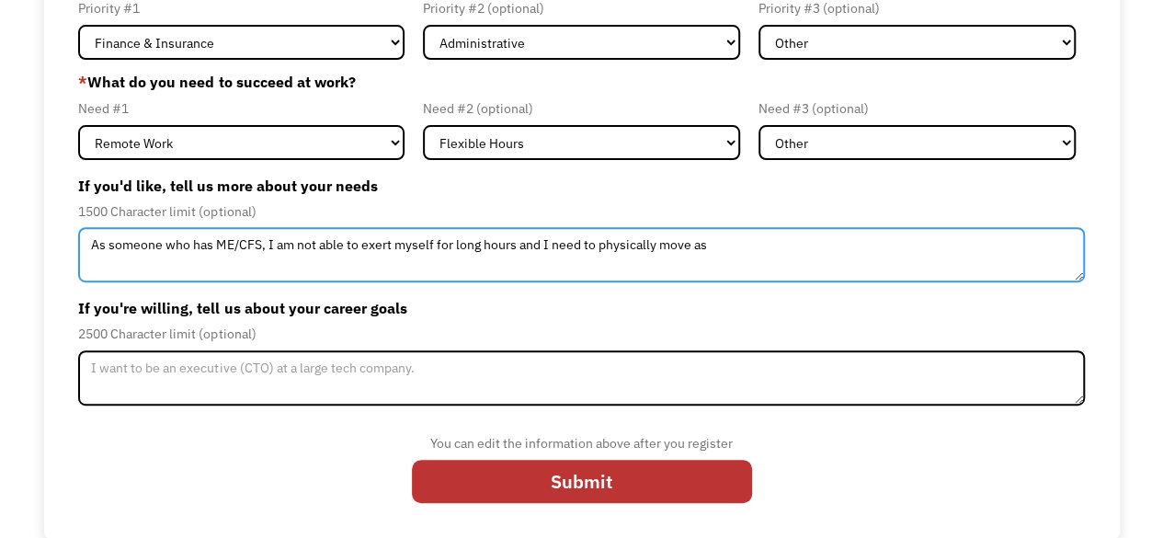
click at [719, 251] on textarea "As someone who has ME/CFS, I am not able to exert myself for long hours and I n…" at bounding box center [581, 254] width 1006 height 55
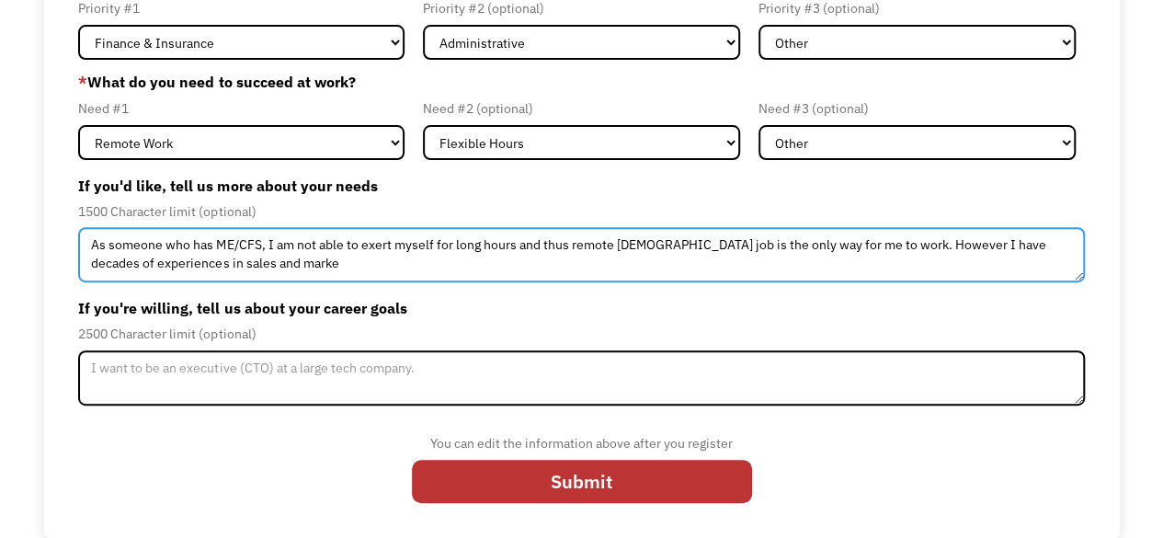
click at [163, 261] on textarea "As someone who has ME/CFS, I am not able to exert myself for long hours and thu…" at bounding box center [581, 254] width 1006 height 55
click at [267, 267] on textarea "As someone who has ME/CFS, I am not able to exert myself for long hours and thu…" at bounding box center [581, 254] width 1006 height 55
drag, startPoint x: 865, startPoint y: 246, endPoint x: 897, endPoint y: 266, distance: 37.2
click at [866, 246] on textarea "As someone who has ME/CFS, I am not able to exert myself for long hours and thu…" at bounding box center [581, 254] width 1006 height 55
drag, startPoint x: 362, startPoint y: 262, endPoint x: 380, endPoint y: 255, distance: 19.0
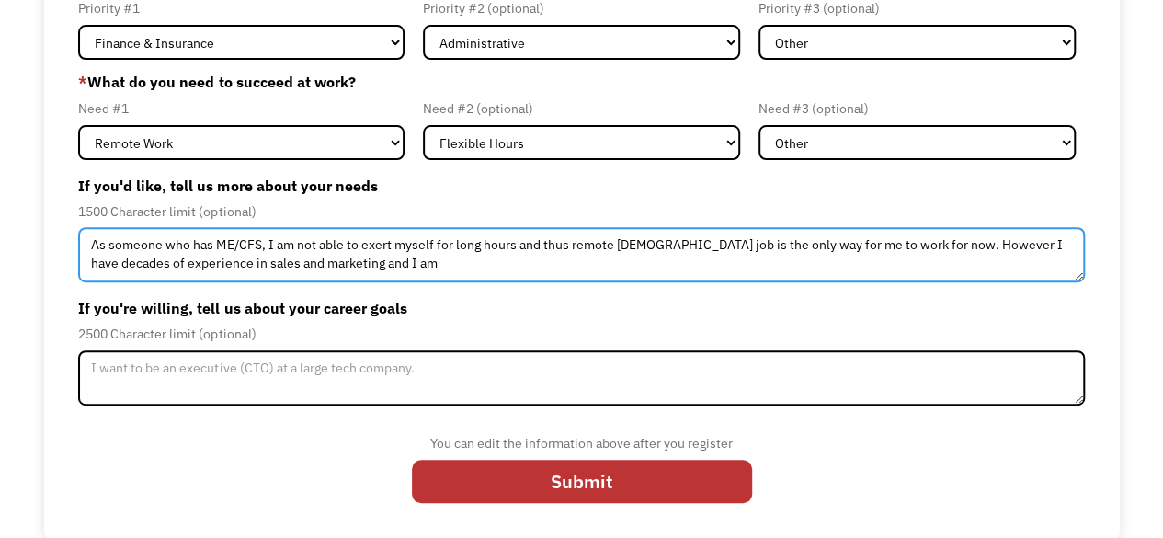
click at [363, 262] on textarea "As someone who has ME/CFS, I am not able to exert myself for long hours and thu…" at bounding box center [581, 254] width 1006 height 55
type textarea "As someone who has ME/CFS, I am not able to exert myself for long hours and thu…"
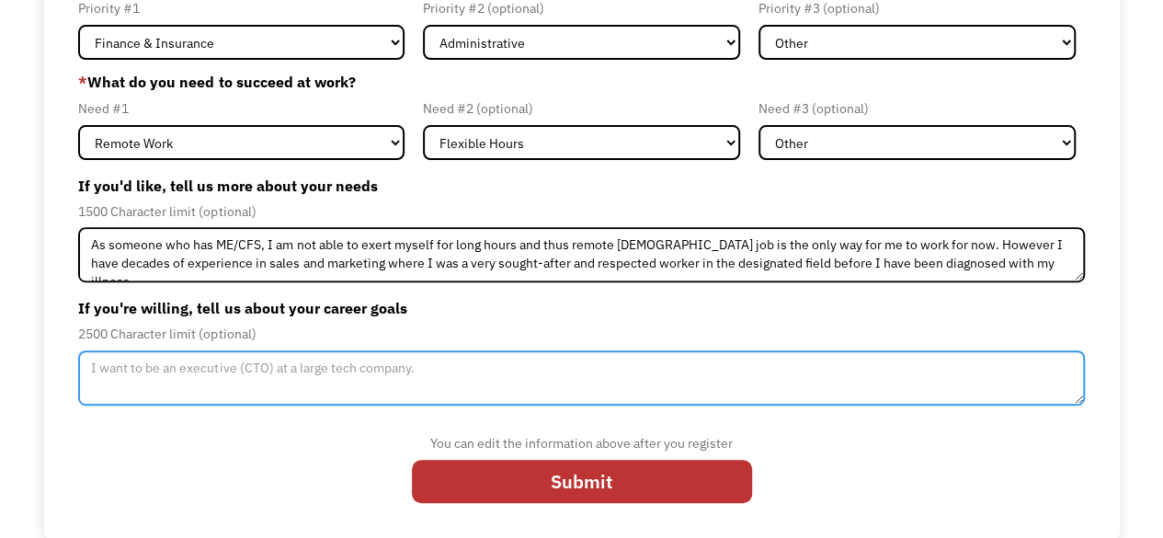
click at [91, 371] on textarea "Member-Update-Form-Step2" at bounding box center [581, 377] width 1006 height 55
type textarea "I"
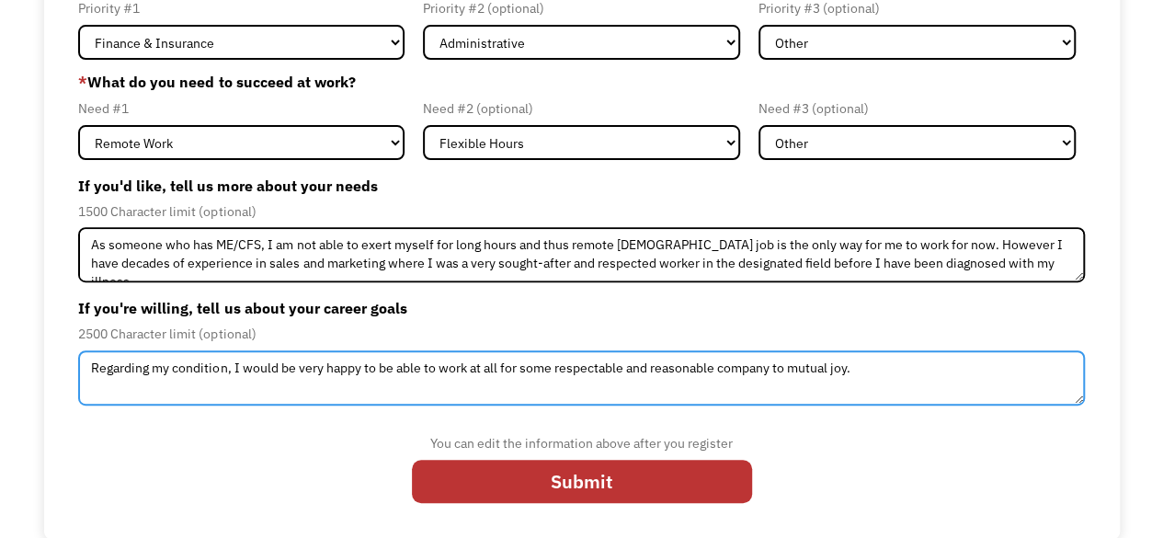
drag, startPoint x: 775, startPoint y: 368, endPoint x: 815, endPoint y: 361, distance: 40.2
click at [777, 366] on textarea "Regarding my condition, I would be very happy to be able to work at all for som…" at bounding box center [581, 377] width 1006 height 55
click at [177, 369] on textarea "Regarding my condition, I would be very happy to be able to work at all for som…" at bounding box center [581, 377] width 1006 height 55
click at [175, 369] on textarea "Regarding my condition, I would be very happy to be able to work at all for som…" at bounding box center [581, 377] width 1006 height 55
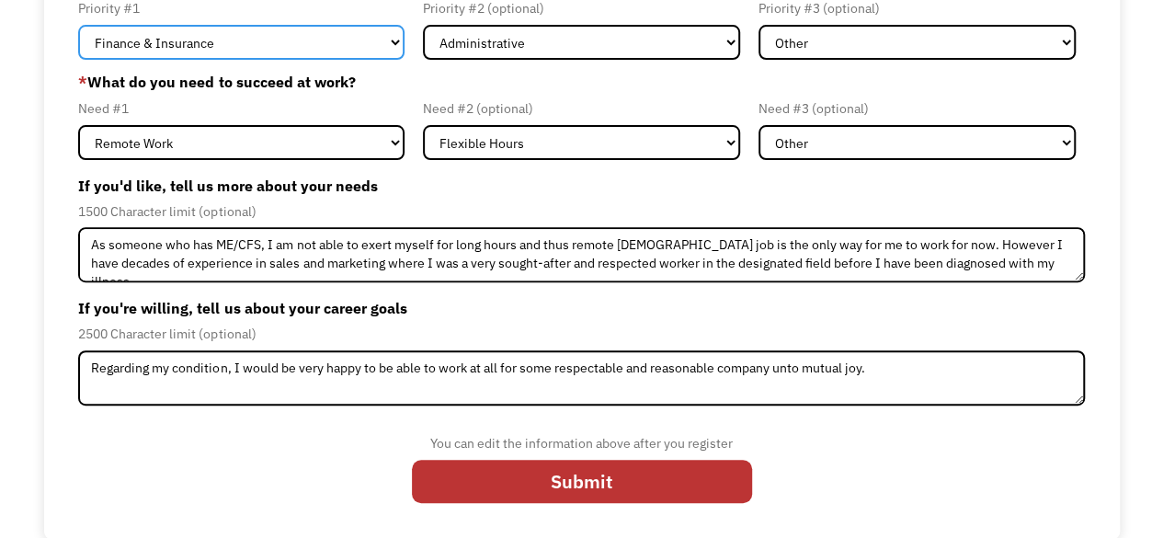
click at [394, 41] on select "Government Finance & Insurance Health & Social Care Tech & Engineering Creative…" at bounding box center [241, 42] width 327 height 35
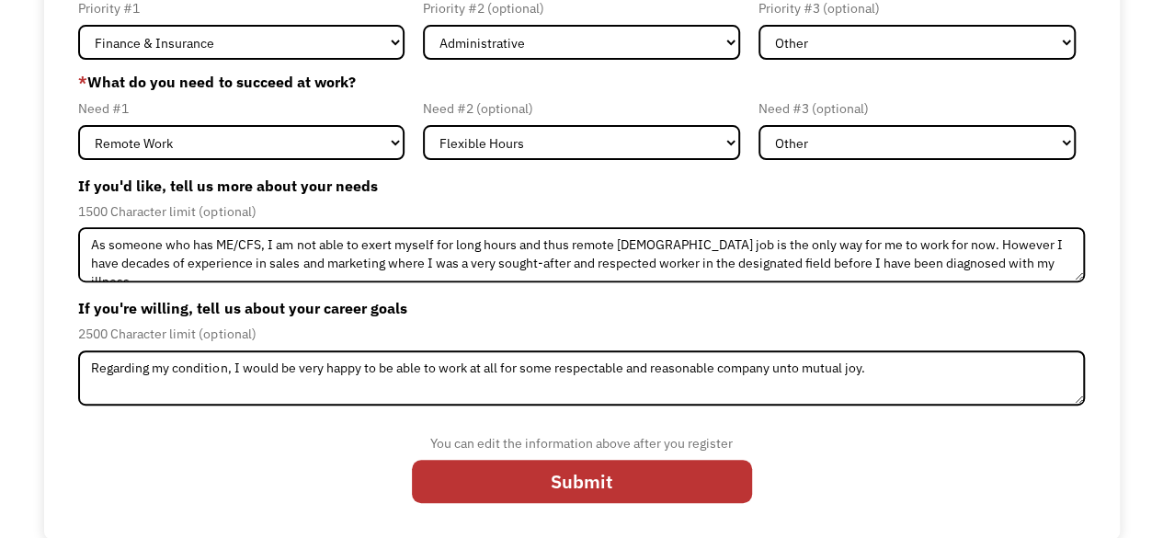
click at [472, 187] on label "If you'd like, tell us more about your needs" at bounding box center [581, 185] width 1006 height 29
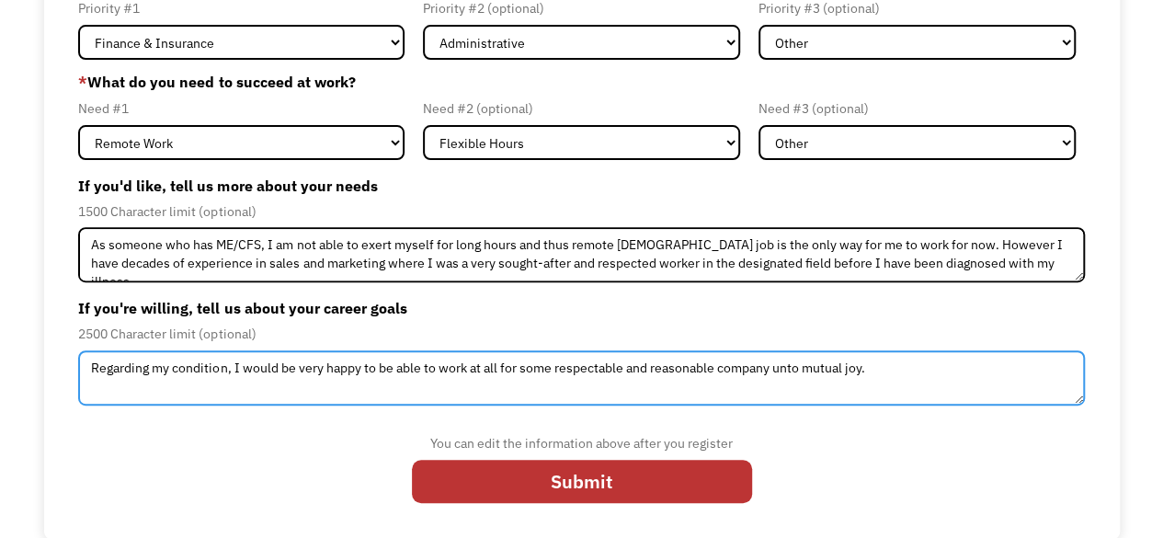
drag, startPoint x: 93, startPoint y: 365, endPoint x: 102, endPoint y: 363, distance: 9.4
click at [94, 365] on textarea "Regarding my condition, I would be very happy to be able to work at all for som…" at bounding box center [581, 377] width 1006 height 55
drag, startPoint x: 92, startPoint y: 366, endPoint x: 133, endPoint y: 388, distance: 46.9
click at [148, 372] on textarea "Regarding my condition, I would be very happy to be able to work at all for som…" at bounding box center [581, 377] width 1006 height 55
type textarea "Considering my health condition, I would be very happy to be able to work at al…"
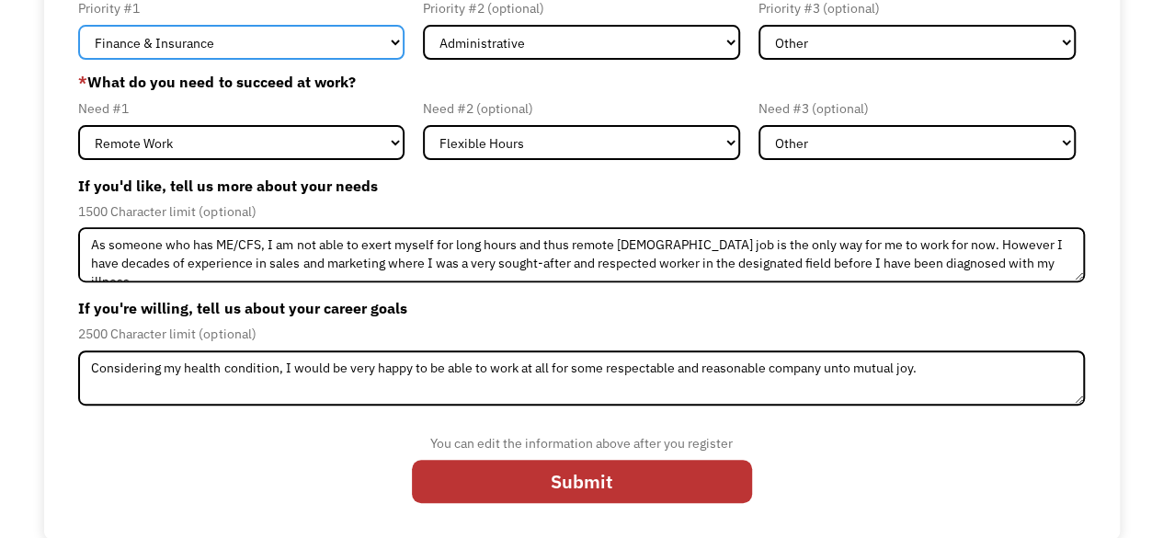
click at [395, 42] on select "Government Finance & Insurance Health & Social Care Tech & Engineering Creative…" at bounding box center [241, 42] width 327 height 35
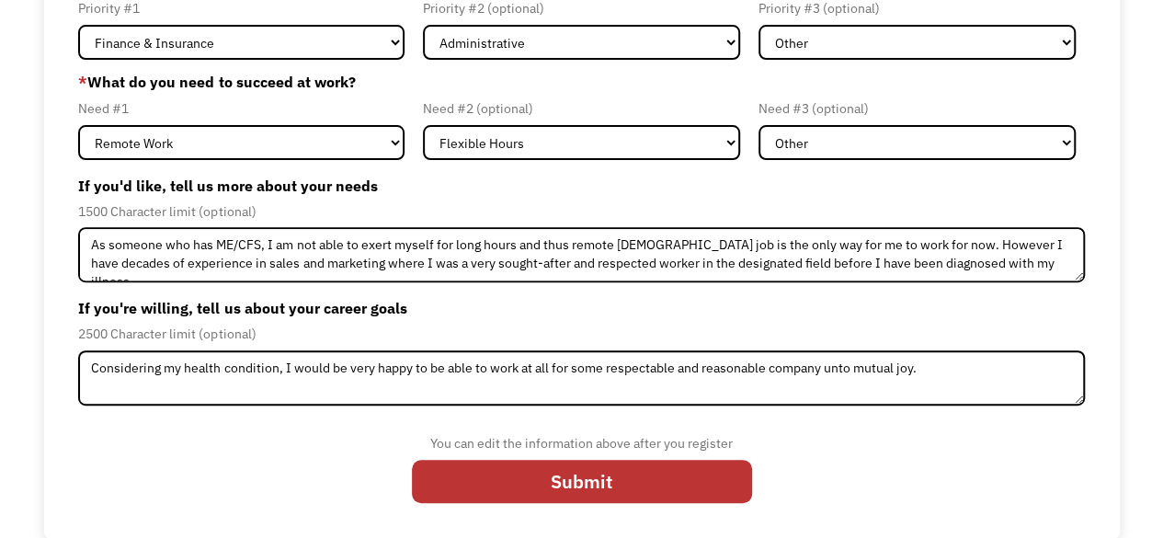
drag, startPoint x: 501, startPoint y: 198, endPoint x: 515, endPoint y: 225, distance: 30.8
click at [501, 198] on label "If you'd like, tell us more about your needs" at bounding box center [581, 185] width 1006 height 29
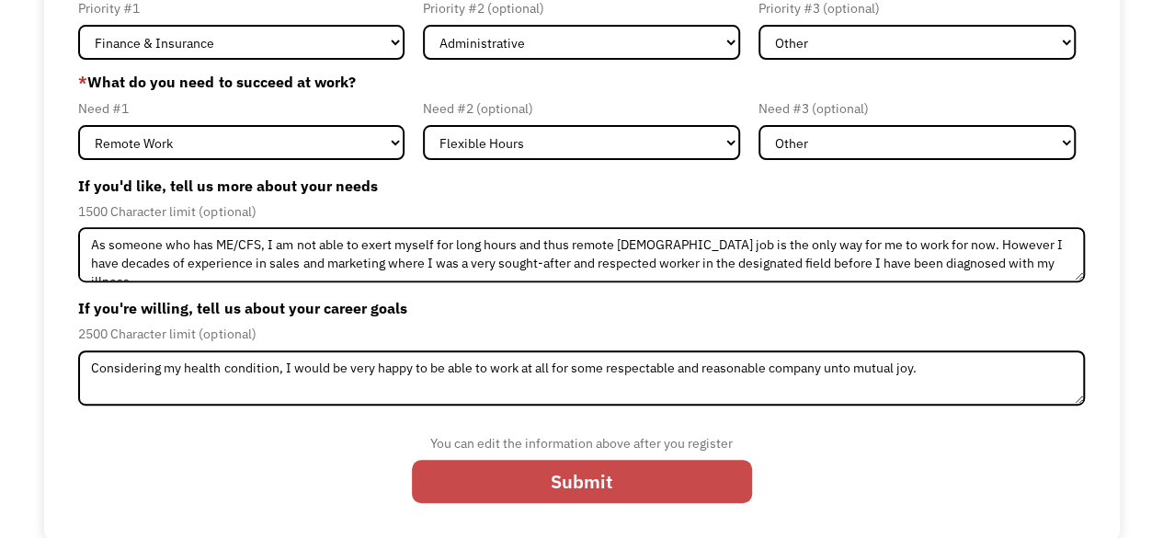
click at [587, 484] on input "Submit" at bounding box center [582, 481] width 340 height 43
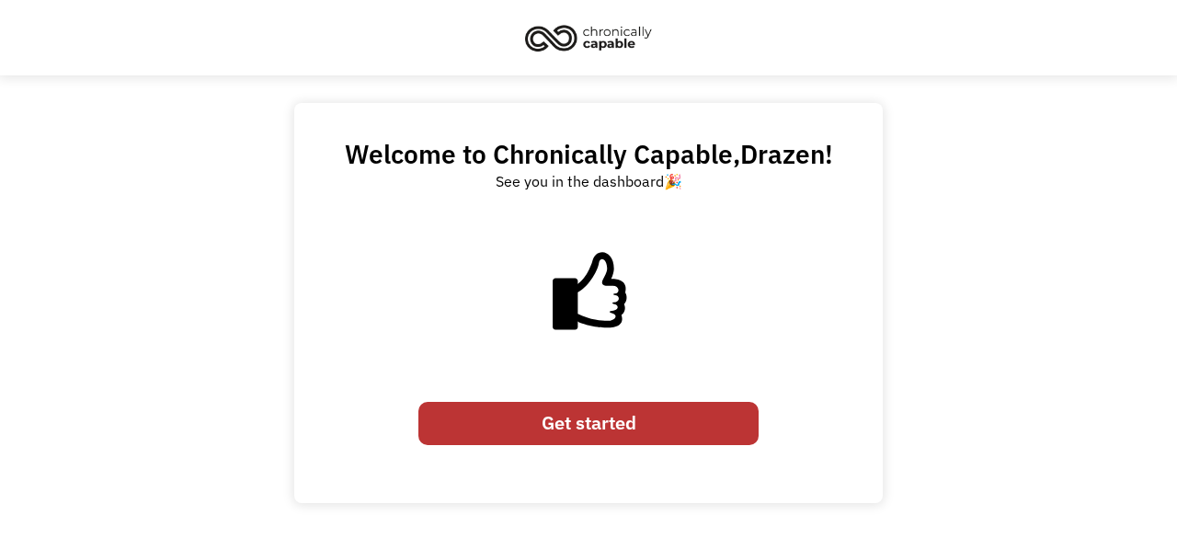
click at [621, 419] on link "Get started" at bounding box center [588, 423] width 340 height 43
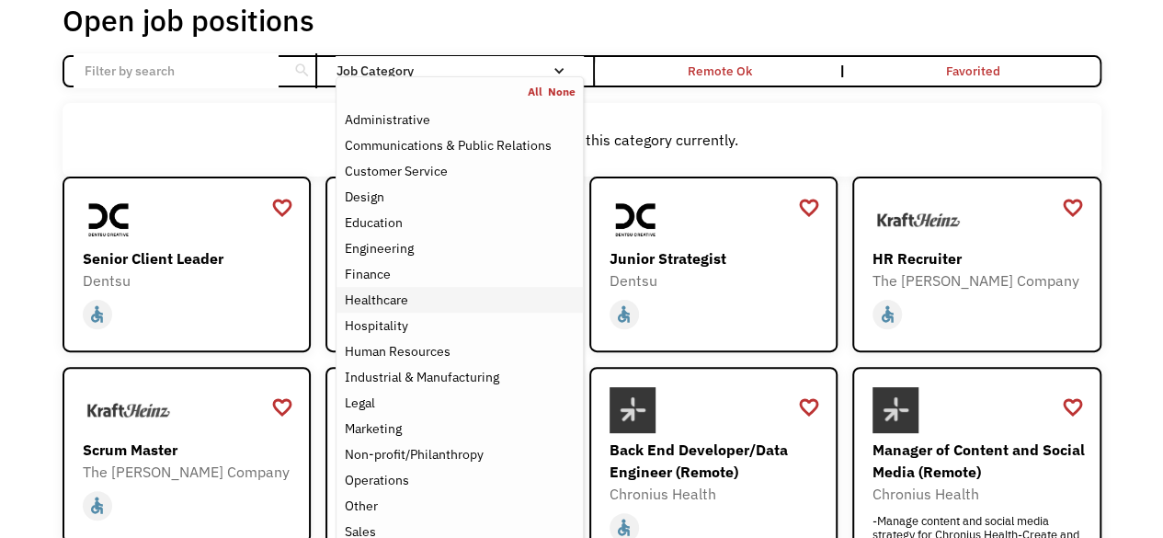
scroll to position [92, 0]
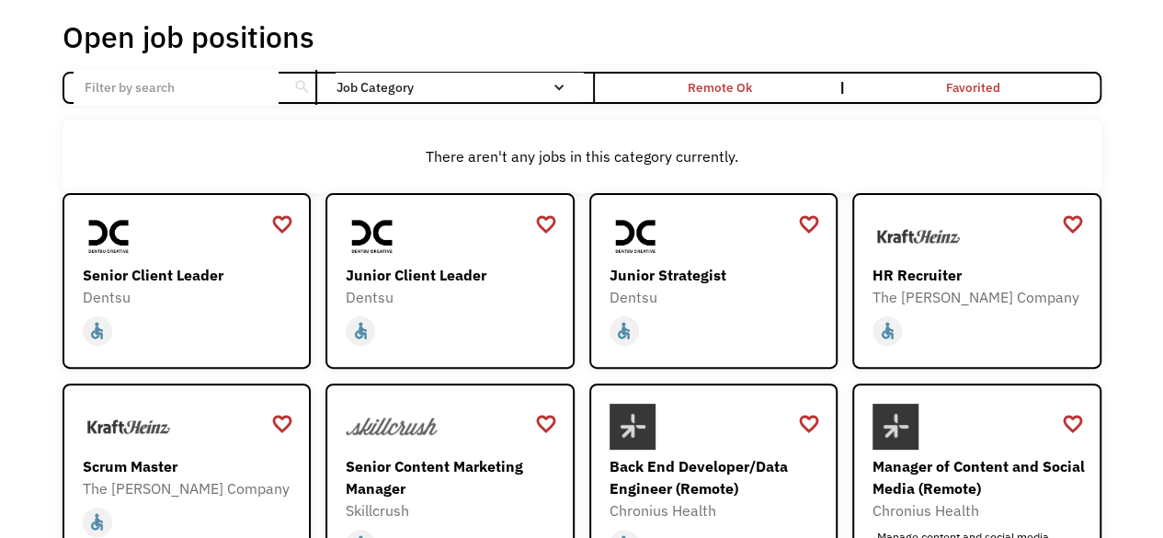
click at [229, 155] on div "There aren't any jobs in this category currently." at bounding box center [582, 156] width 1021 height 22
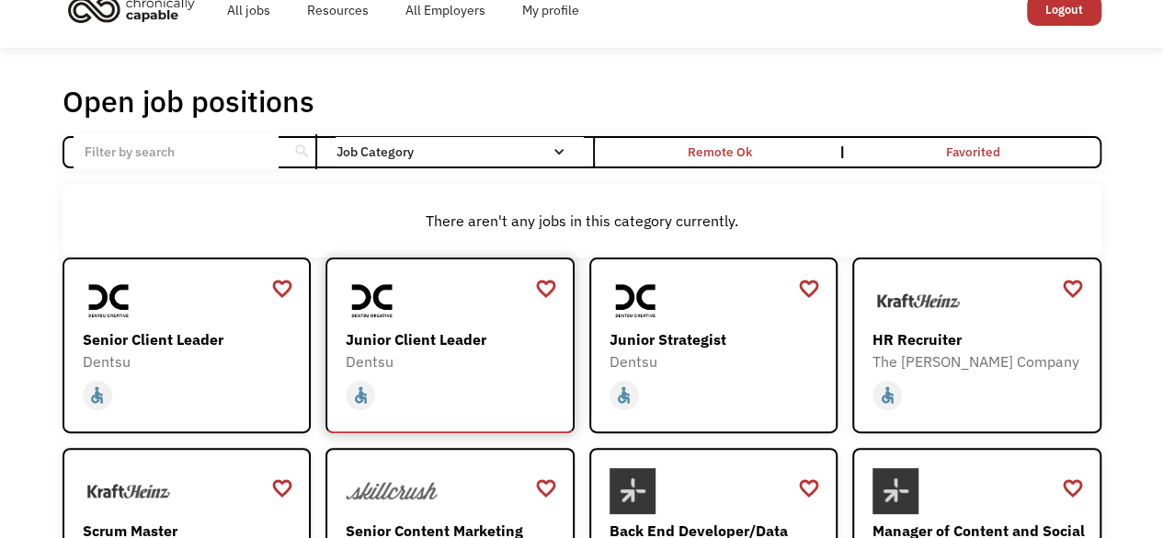
scroll to position [0, 0]
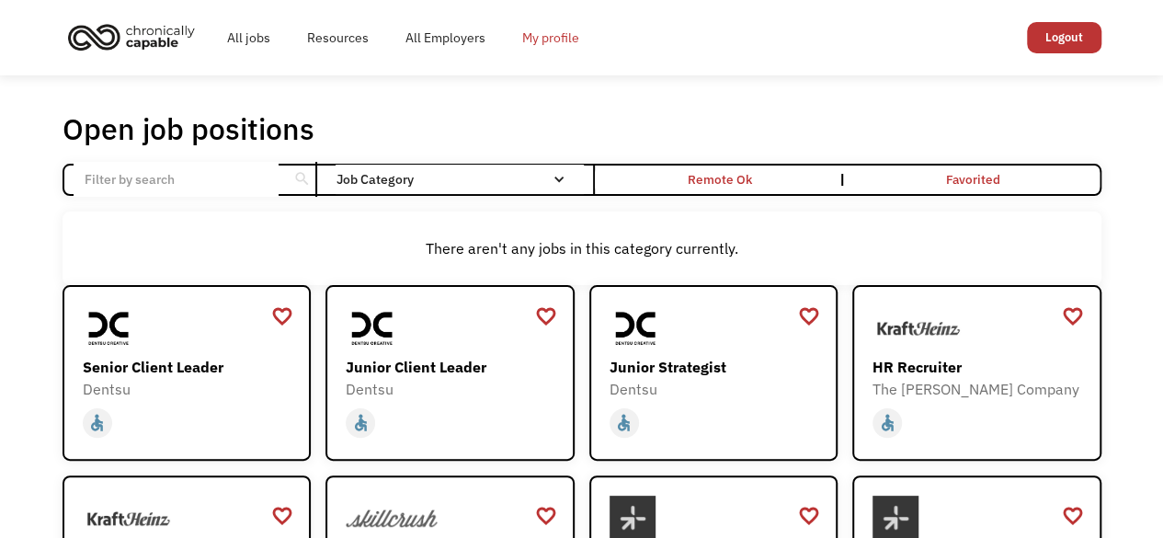
click at [541, 37] on link "My profile" at bounding box center [551, 37] width 94 height 59
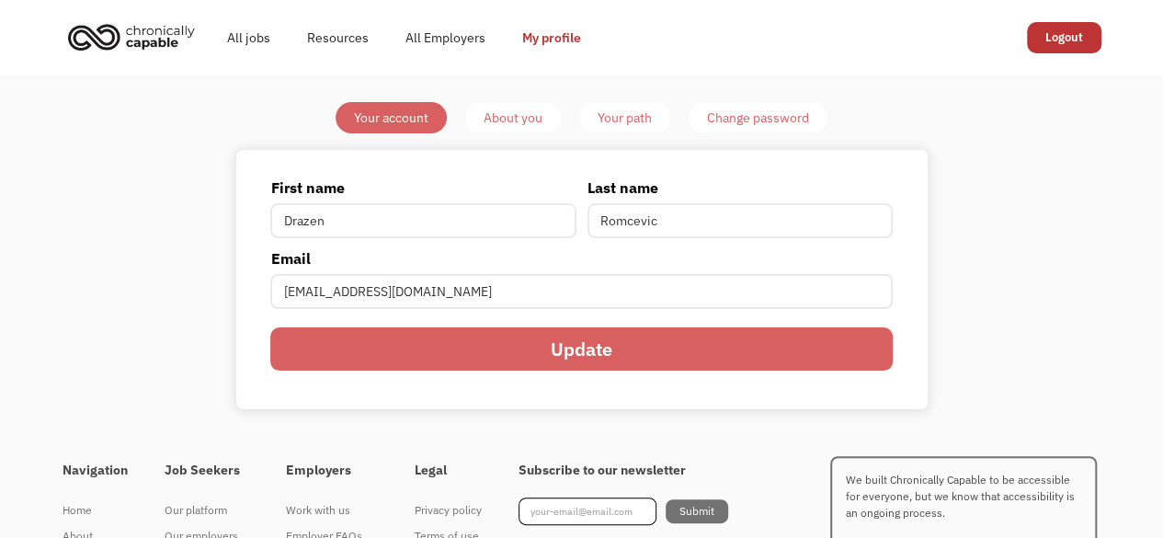
click at [149, 34] on img "home" at bounding box center [132, 37] width 138 height 40
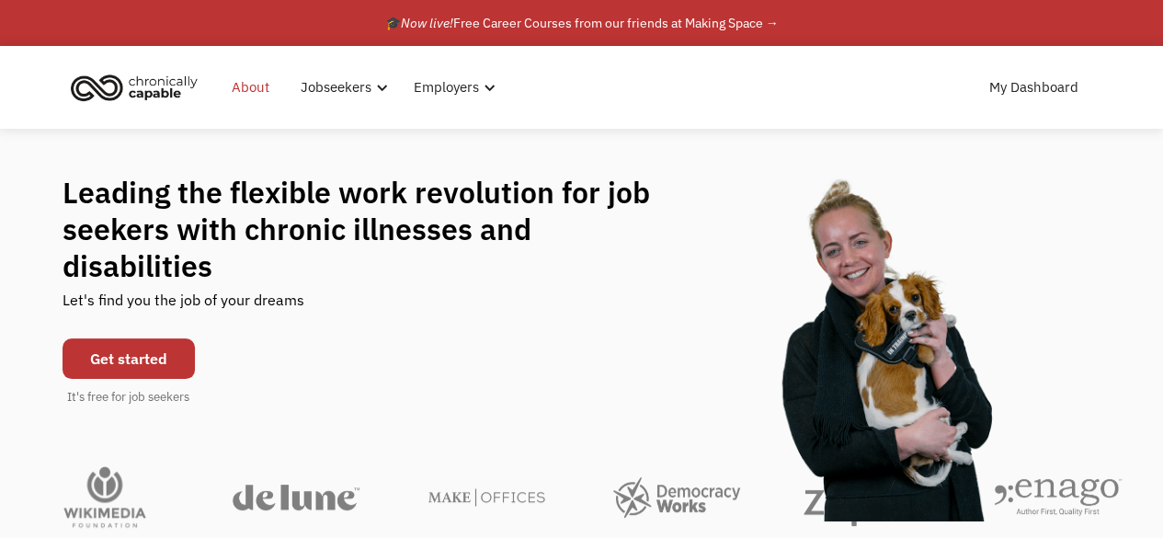
click at [251, 85] on link "About" at bounding box center [251, 87] width 60 height 59
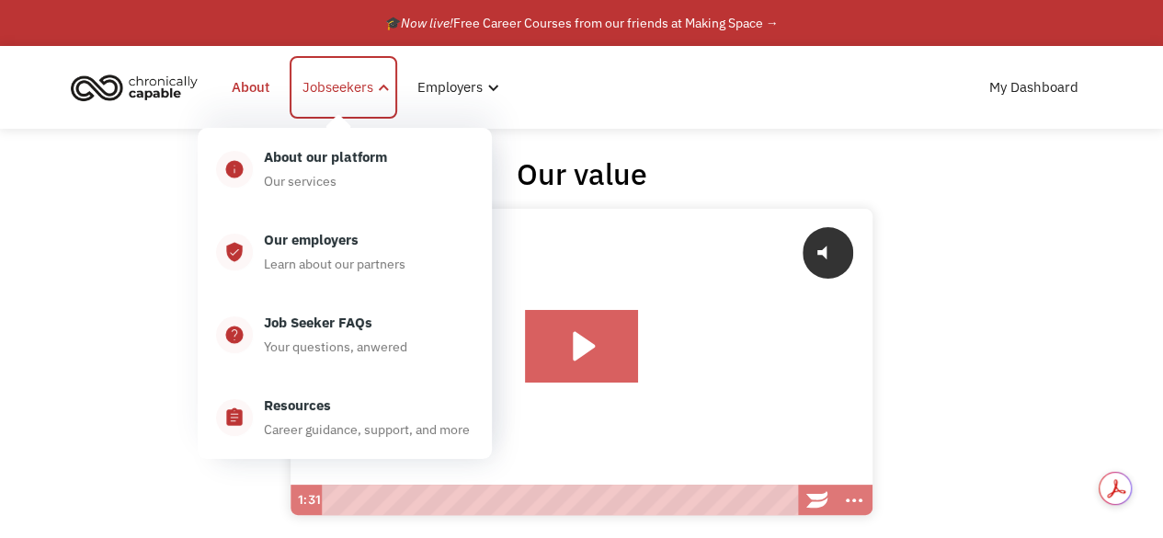
click at [337, 80] on div "Jobseekers" at bounding box center [338, 87] width 71 height 22
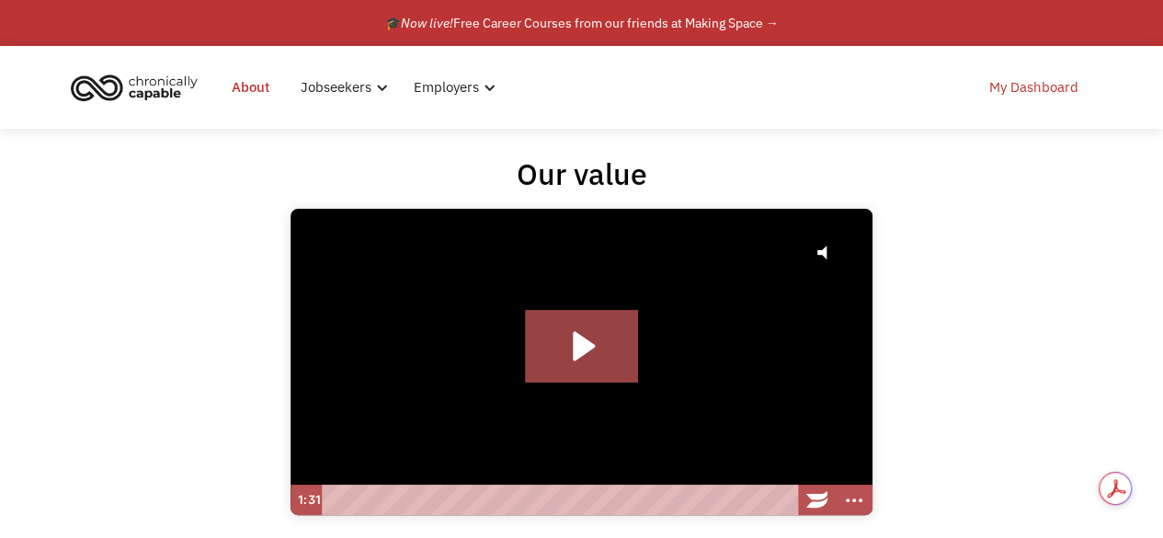
click at [1021, 88] on link "My Dashboard" at bounding box center [1034, 87] width 111 height 59
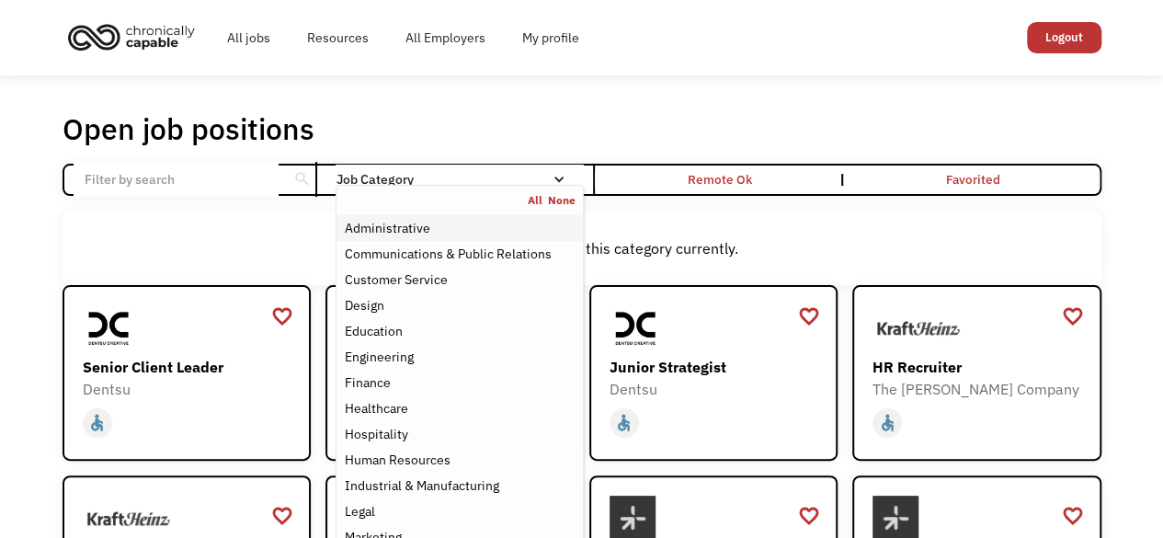
click at [394, 225] on div "Administrative" at bounding box center [387, 228] width 86 height 22
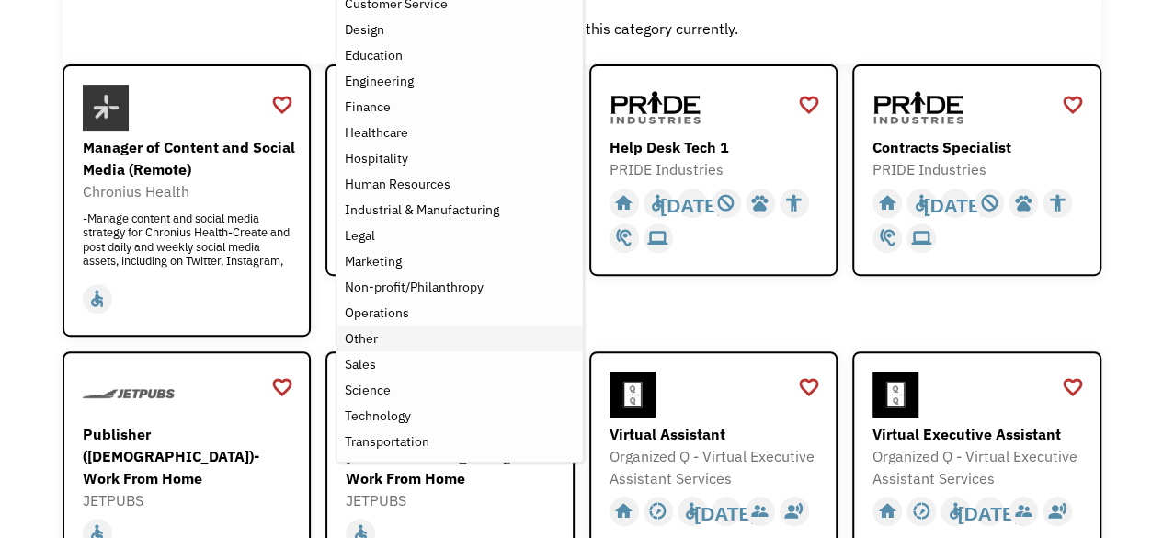
scroll to position [368, 0]
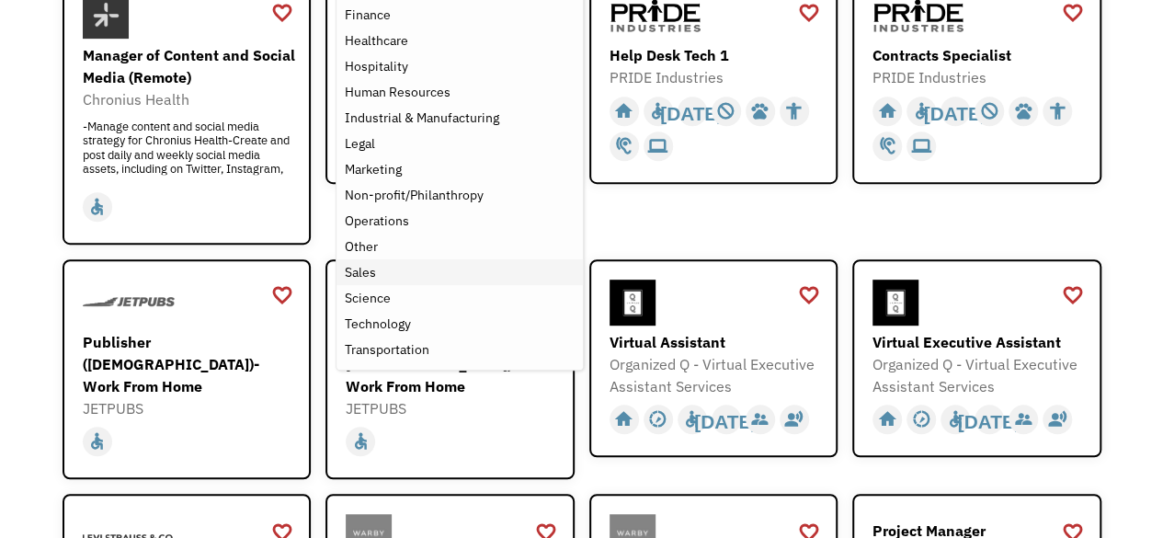
click at [366, 267] on div "Sales" at bounding box center [359, 272] width 31 height 22
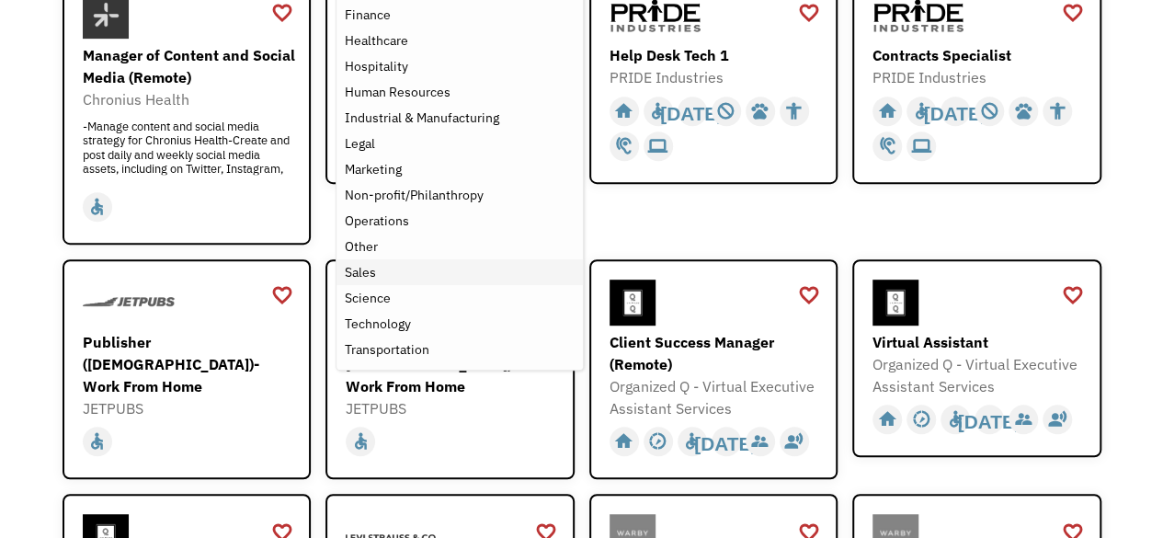
click at [359, 269] on div "Sales" at bounding box center [359, 272] width 31 height 22
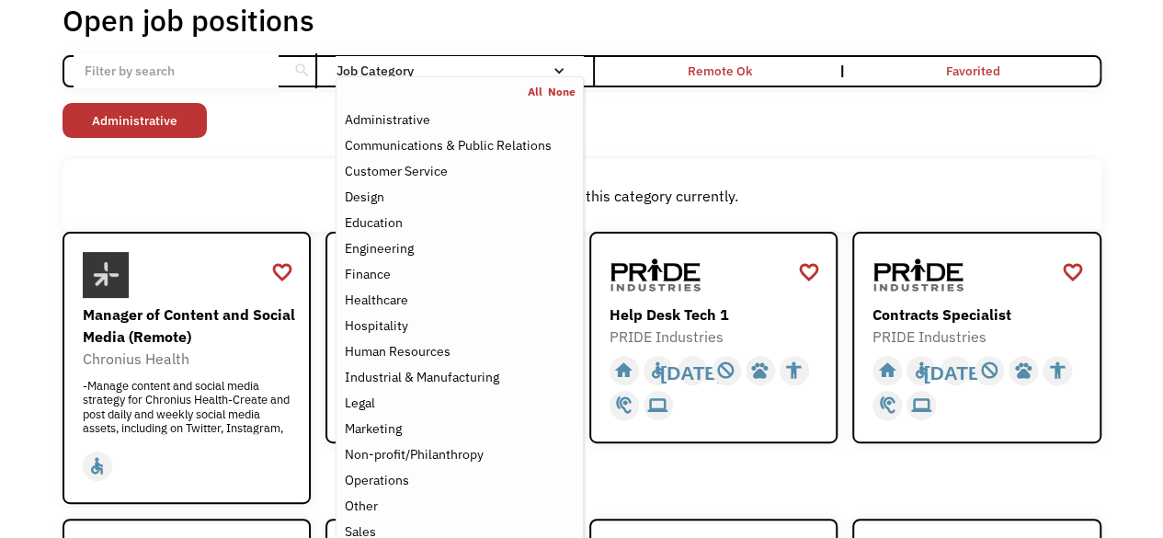
scroll to position [92, 0]
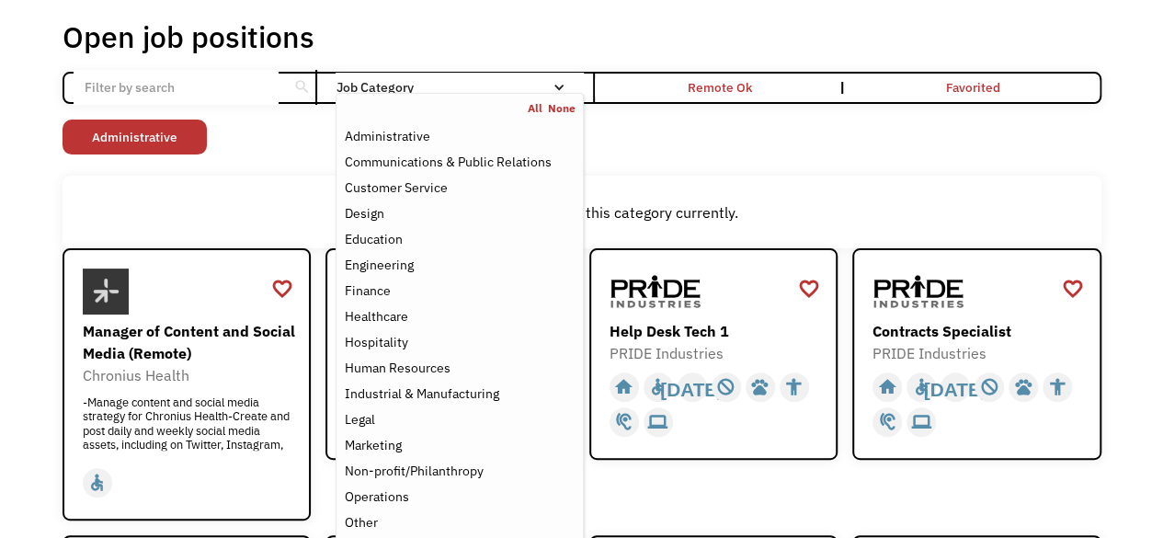
click at [679, 146] on div "Non-profit/Philanthropy Other Transportation Technology Science Sales Operation…" at bounding box center [582, 140] width 1039 height 40
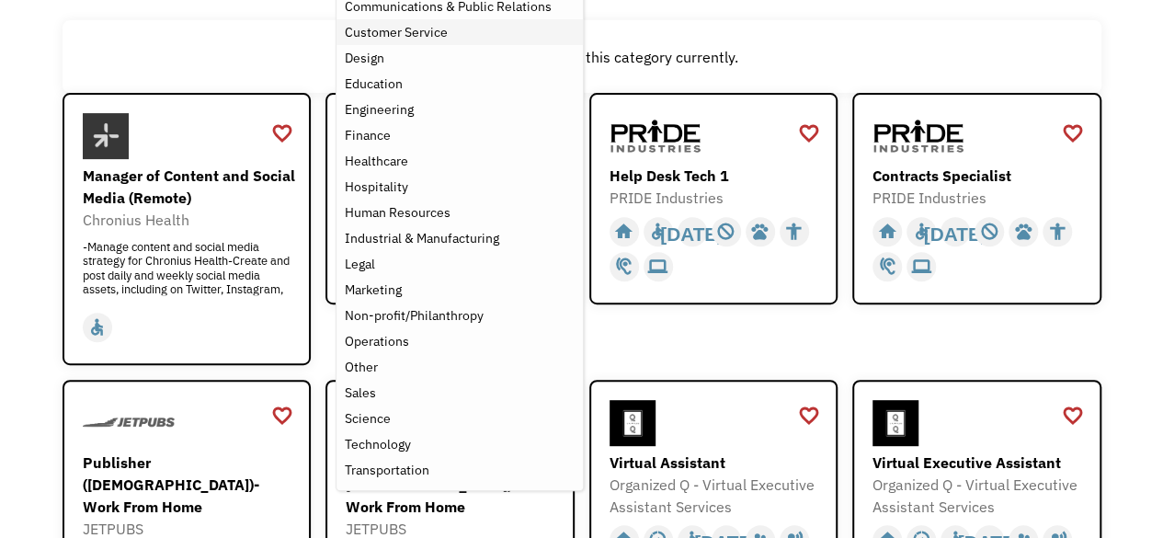
scroll to position [276, 0]
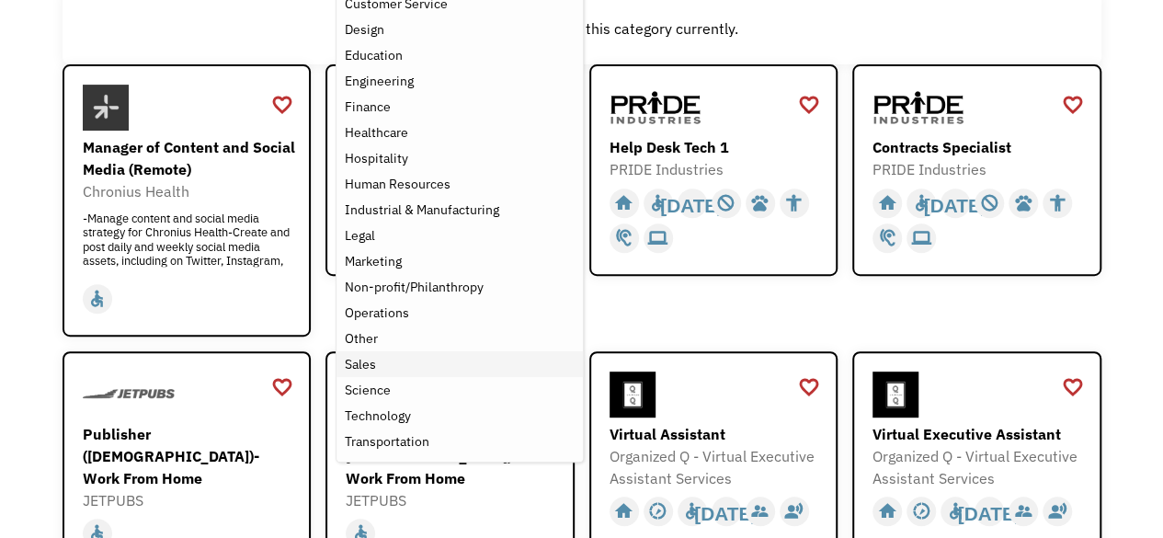
click at [369, 363] on div "Sales" at bounding box center [359, 364] width 31 height 22
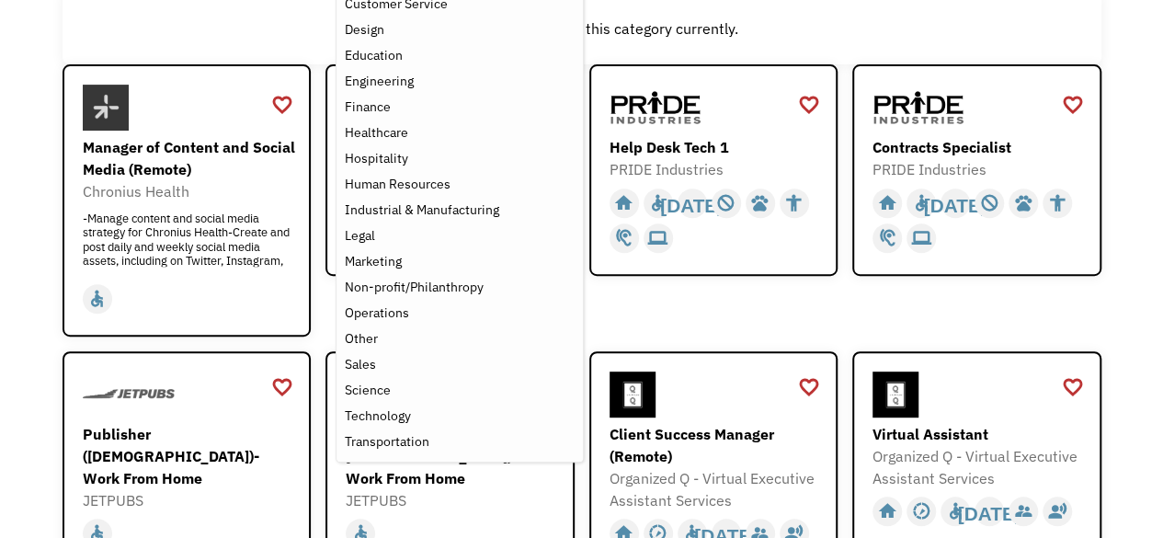
click at [648, 299] on div "favorite_border favorite Saving Help Desk Tech 1 PRIDE Industries https://jobs.…" at bounding box center [714, 200] width 249 height 272
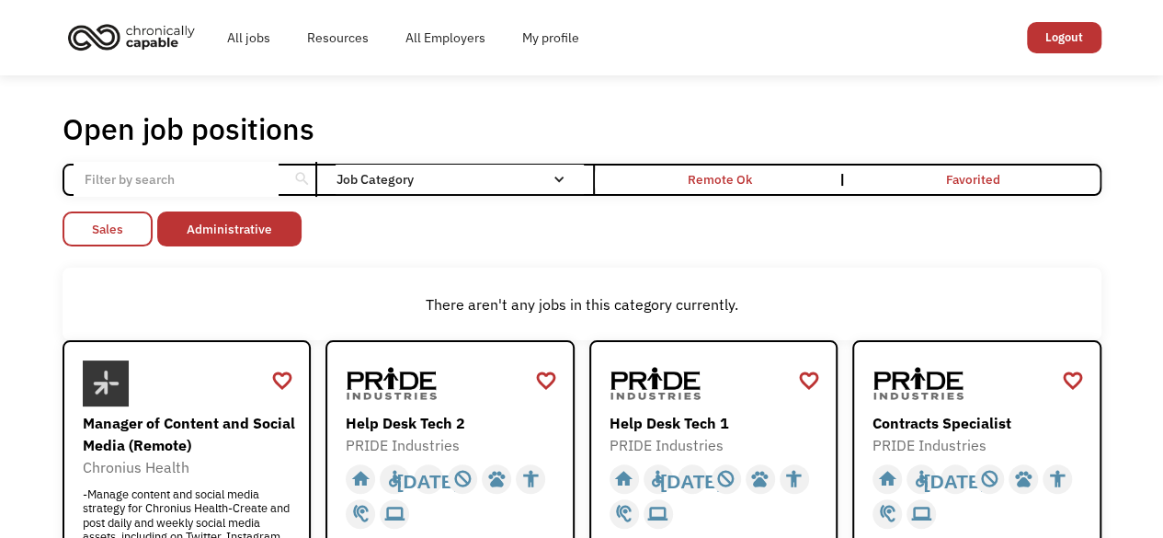
click at [103, 229] on link "Sales" at bounding box center [108, 229] width 90 height 35
click at [151, 232] on link "Administrative" at bounding box center [135, 229] width 144 height 35
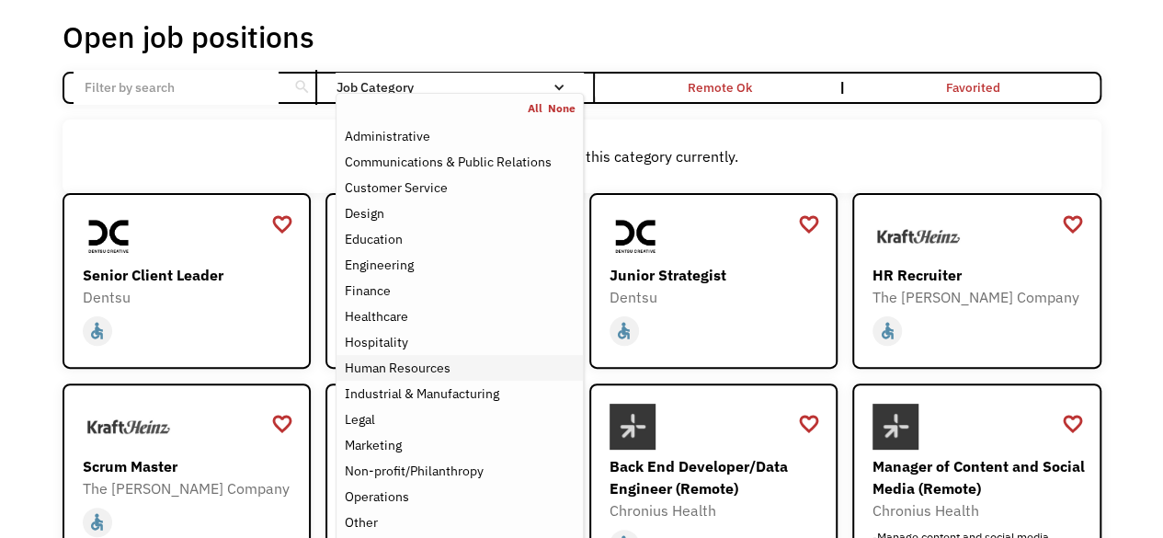
scroll to position [184, 0]
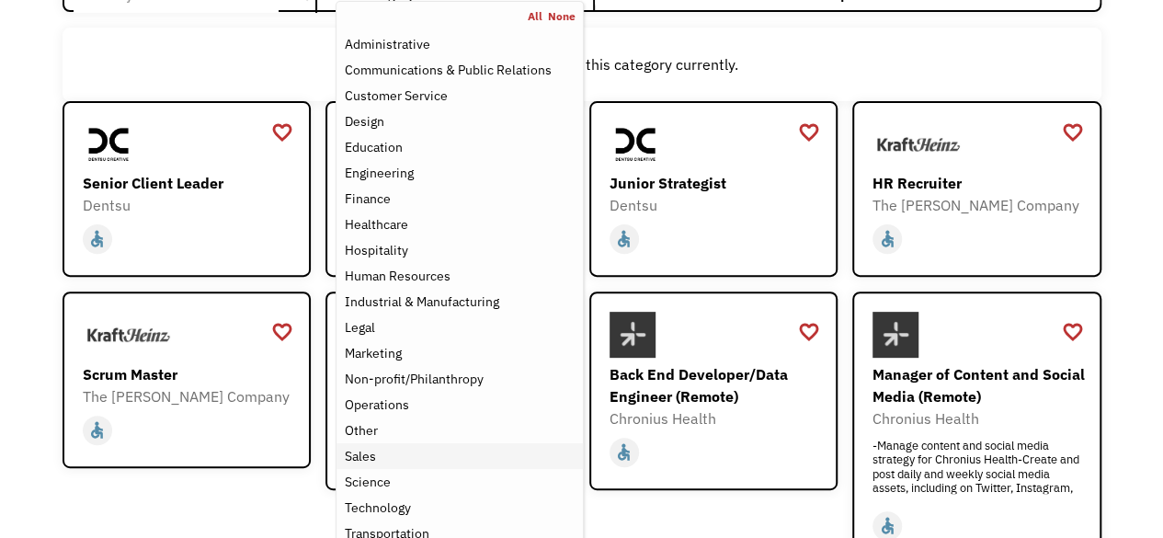
click at [356, 453] on div "Sales" at bounding box center [359, 456] width 31 height 22
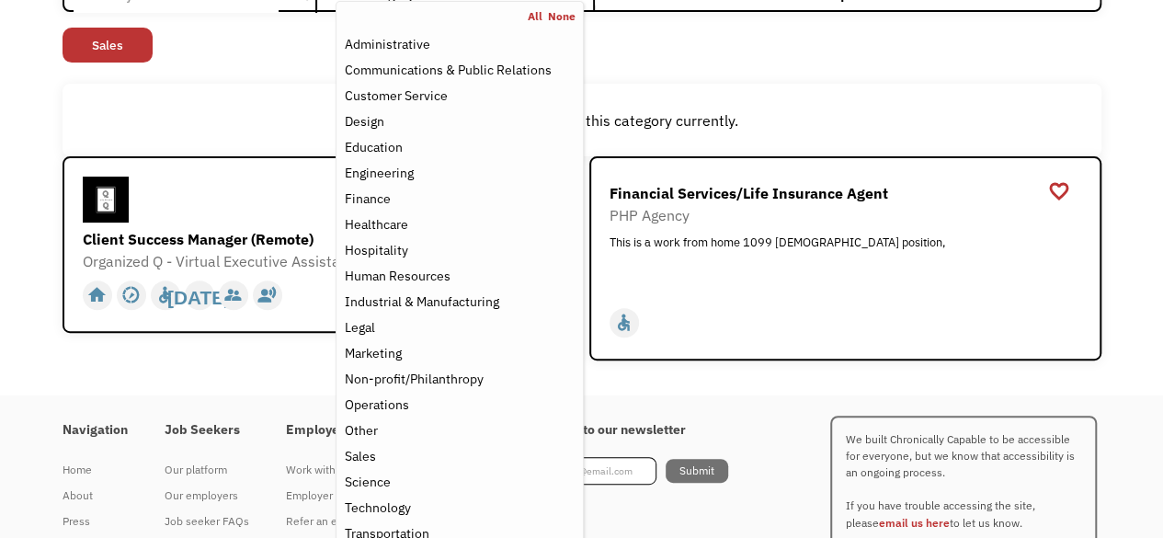
click at [232, 365] on div "Open job positions You have X liked items Search search Filter by category Admi…" at bounding box center [582, 143] width 1076 height 451
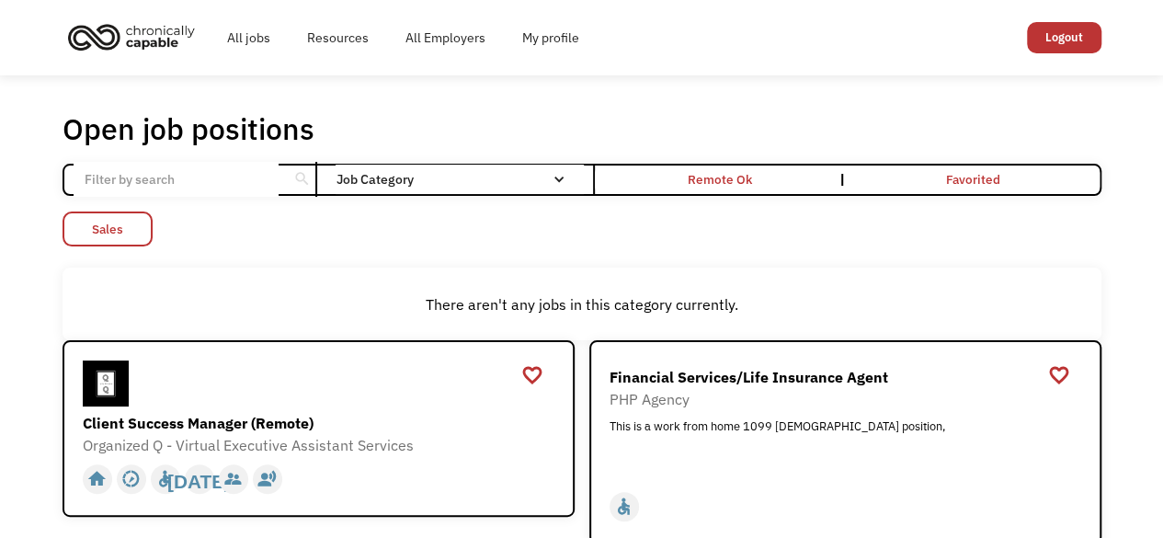
click at [105, 227] on link "Sales" at bounding box center [108, 229] width 90 height 35
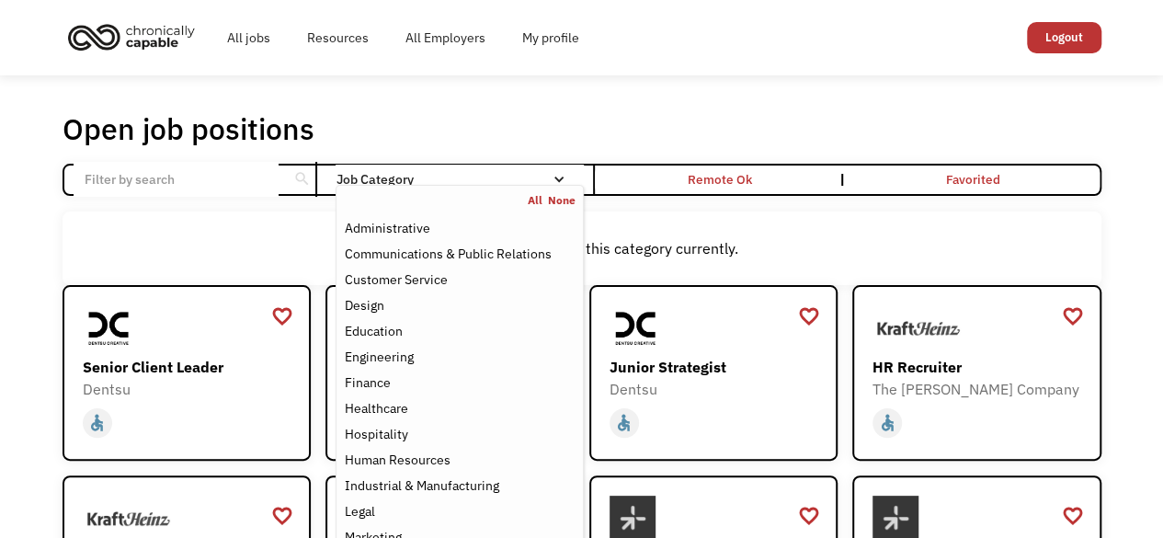
click at [561, 178] on div "Email Form" at bounding box center [559, 179] width 13 height 13
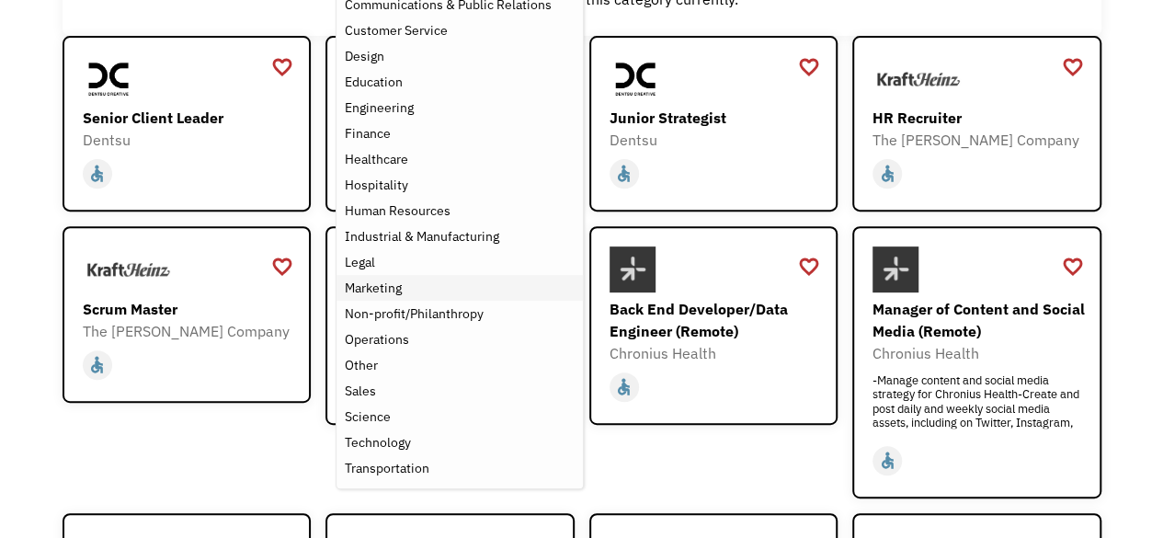
scroll to position [276, 0]
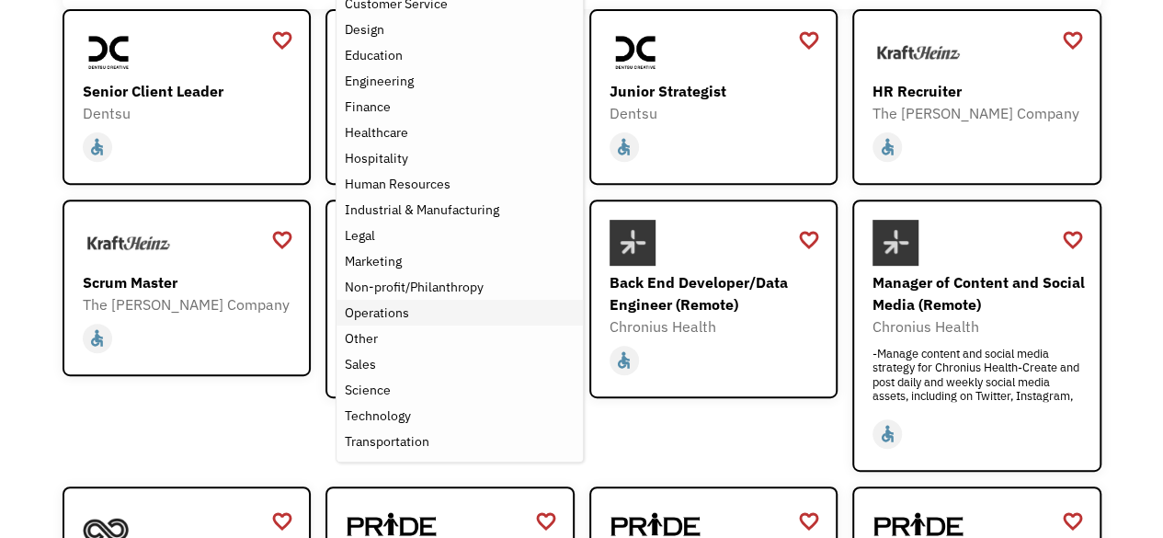
click at [373, 314] on div "Operations" at bounding box center [376, 313] width 64 height 22
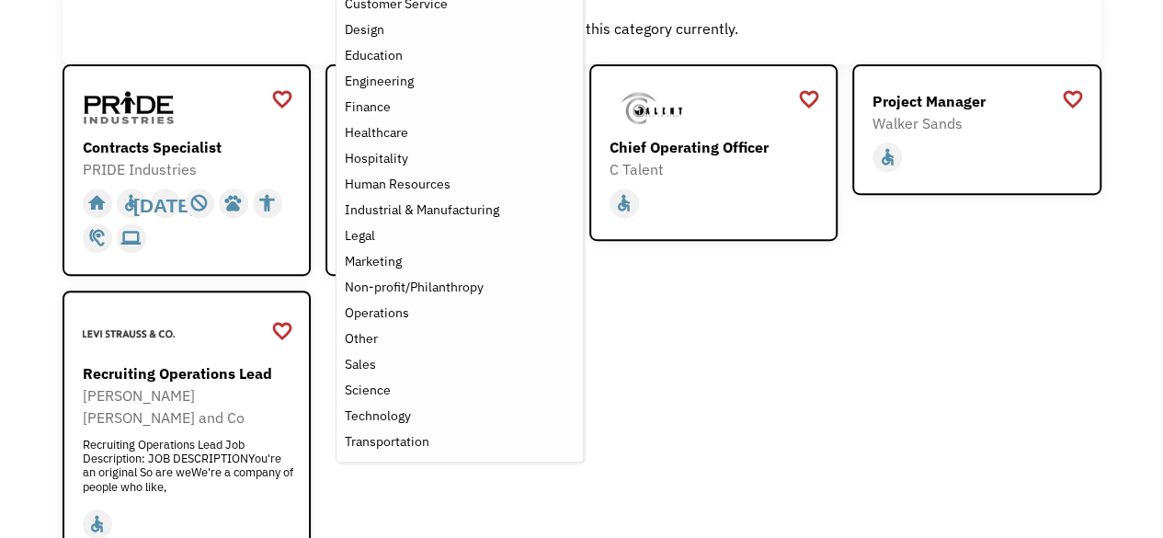
click at [781, 357] on div "favorite_border favorite Saving Senior Client Leader Dentsu https://join.smartr…" at bounding box center [582, 313] width 1039 height 498
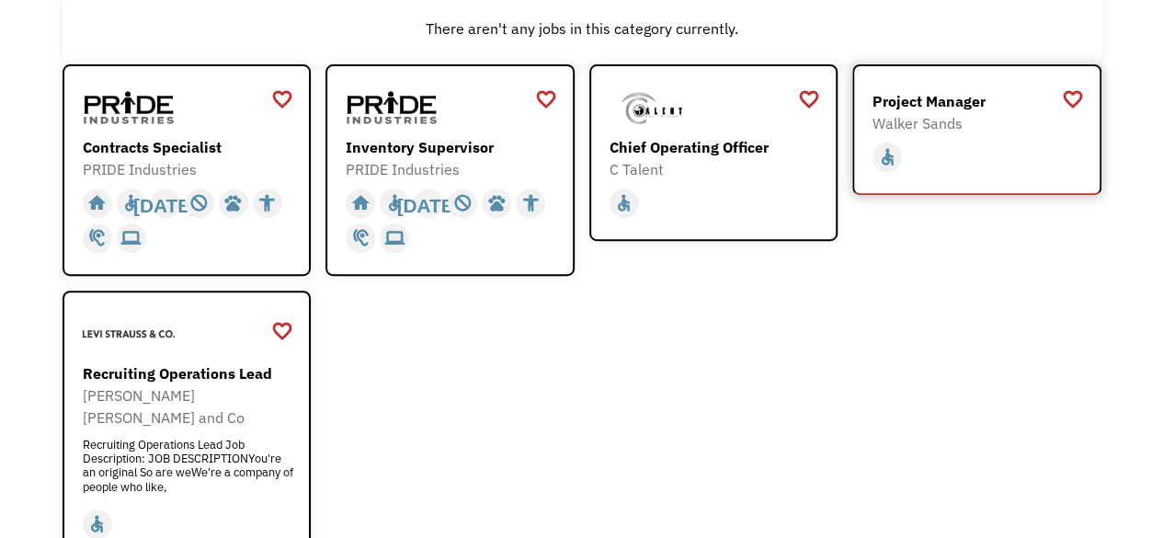
click at [945, 95] on div "Project Manager" at bounding box center [979, 101] width 213 height 22
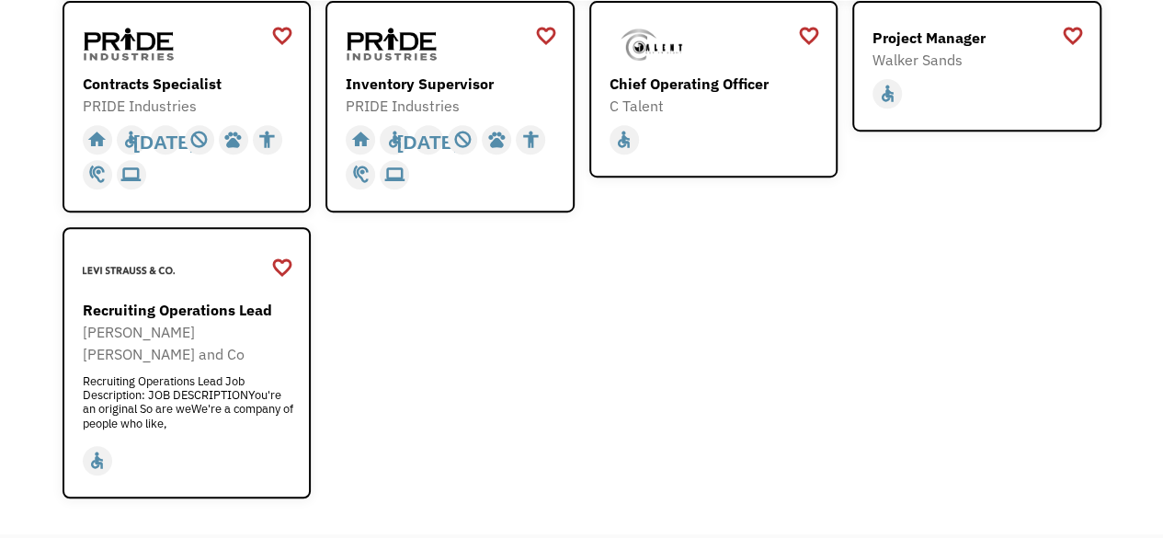
scroll to position [368, 0]
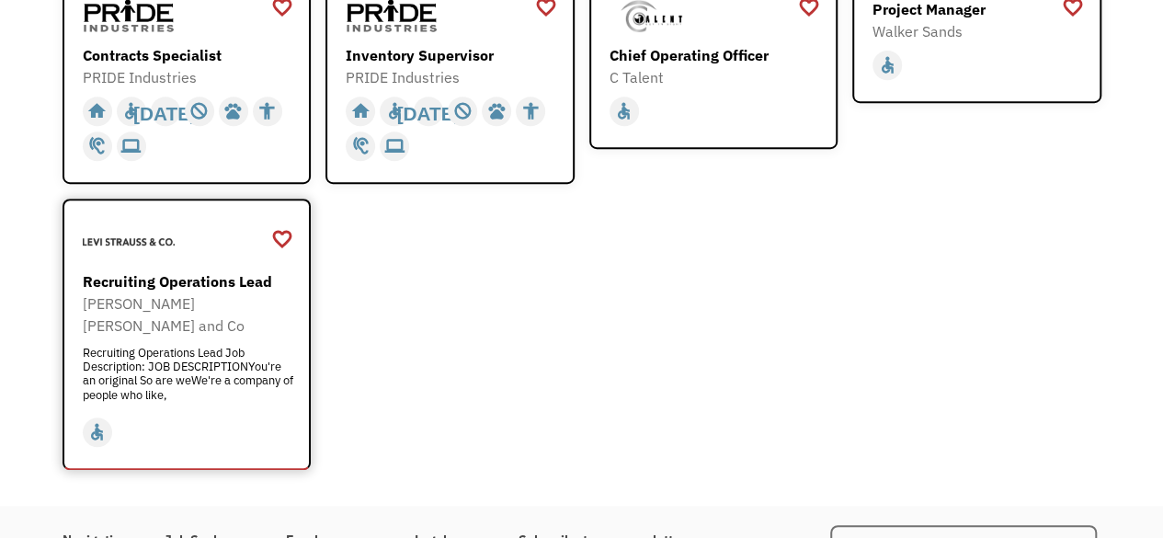
click at [175, 277] on div "Recruiting Operations Lead" at bounding box center [189, 281] width 213 height 22
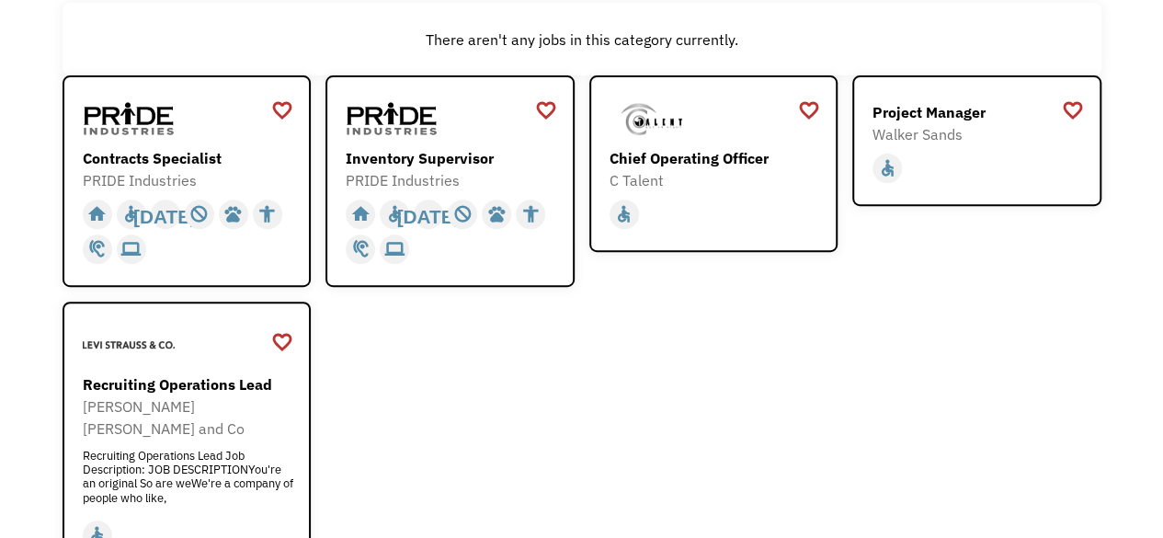
scroll to position [0, 0]
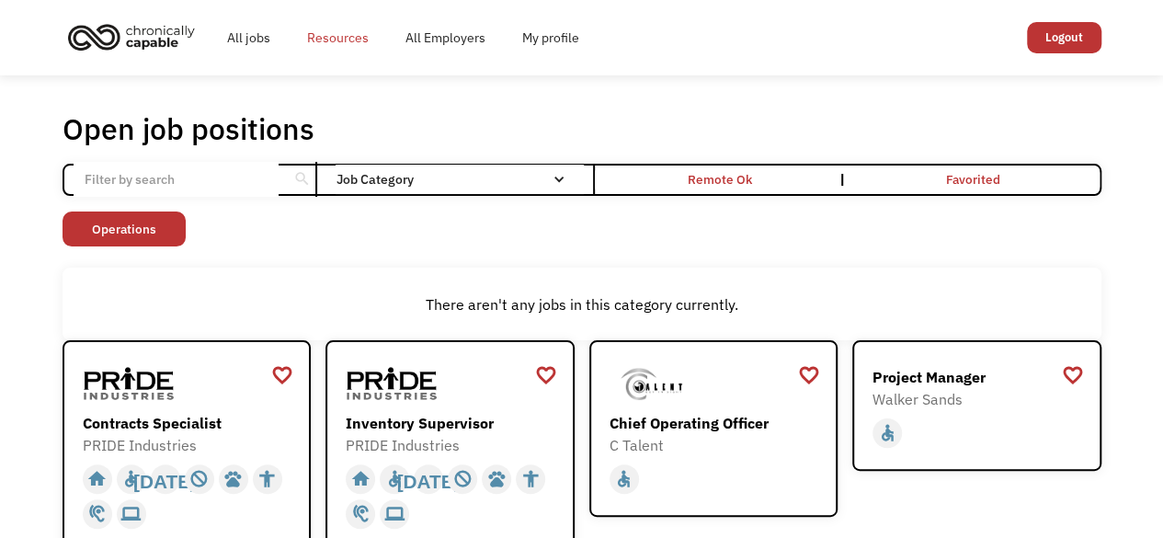
click at [336, 36] on link "Resources" at bounding box center [338, 37] width 98 height 59
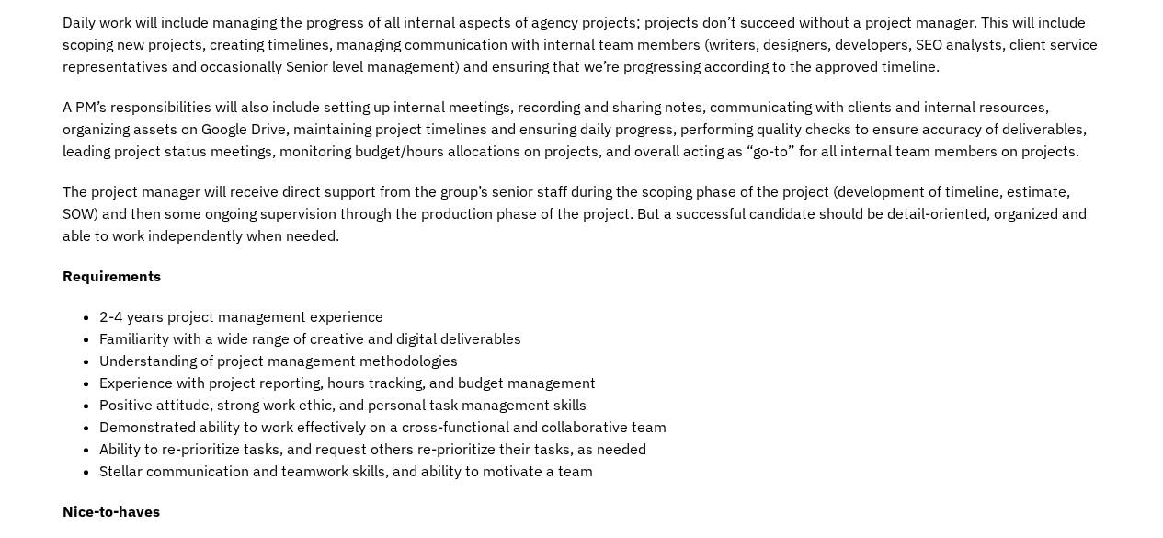
scroll to position [828, 0]
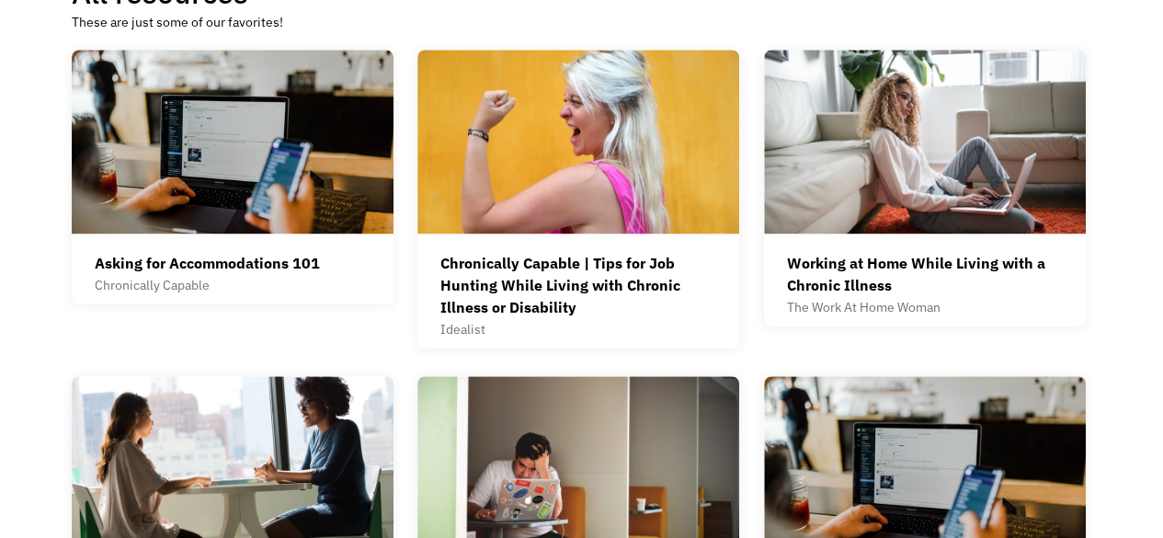
scroll to position [552, 0]
